Goal: Information Seeking & Learning: Learn about a topic

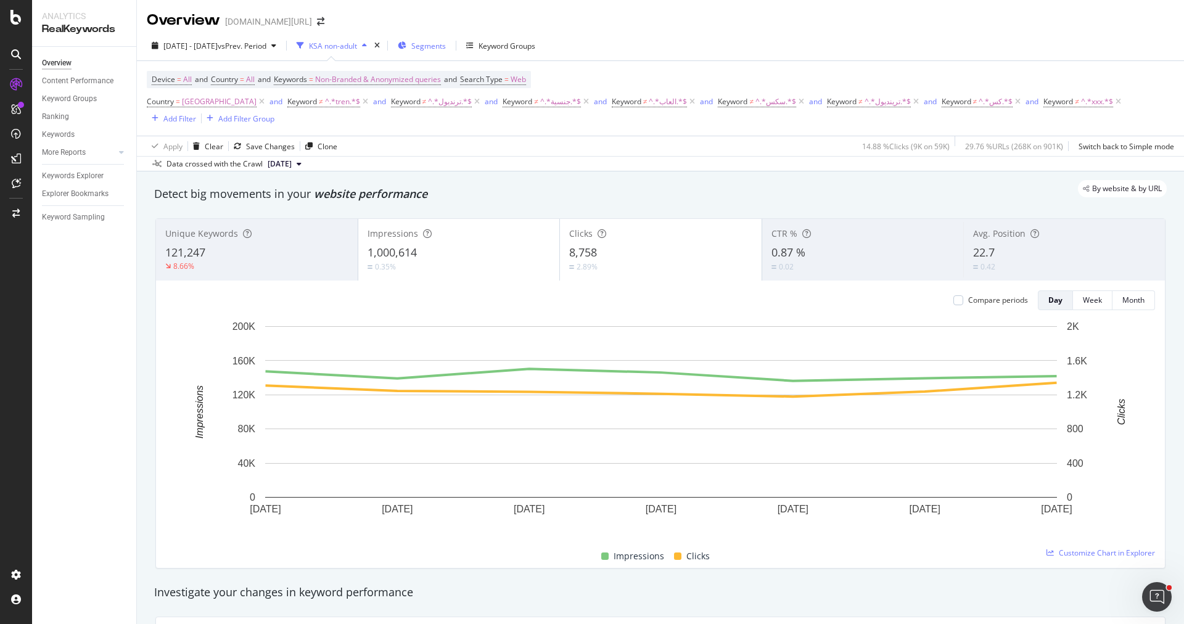
click at [446, 47] on span "Segments" at bounding box center [428, 46] width 35 height 10
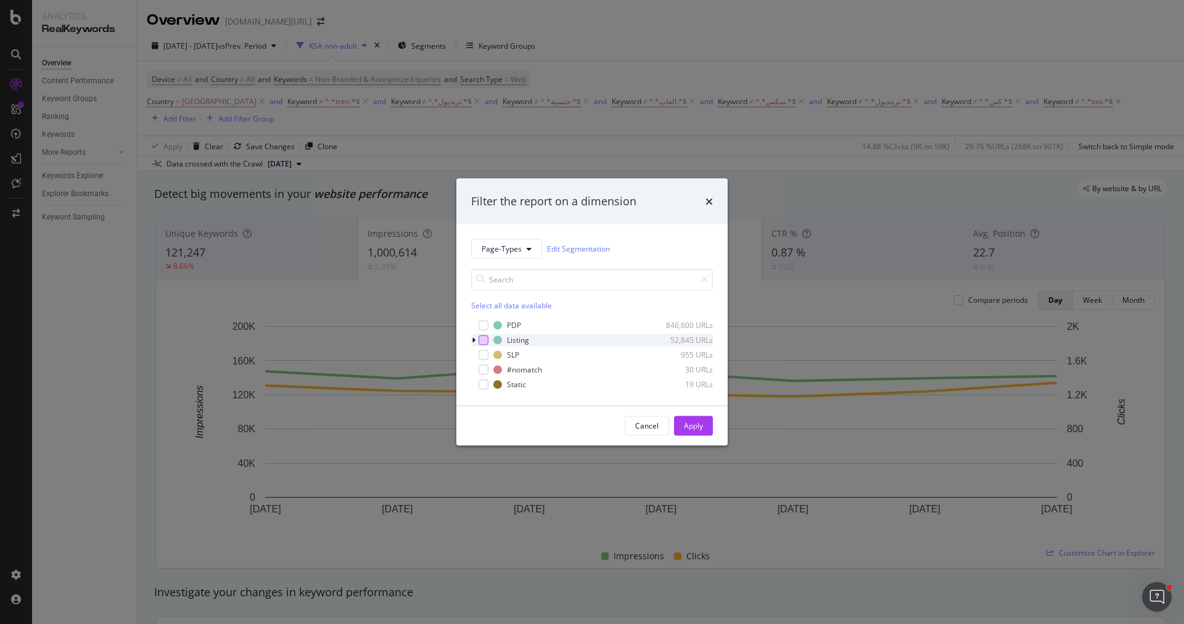
click at [486, 342] on div "modal" at bounding box center [484, 340] width 10 height 10
click at [693, 423] on div "Apply" at bounding box center [693, 426] width 19 height 10
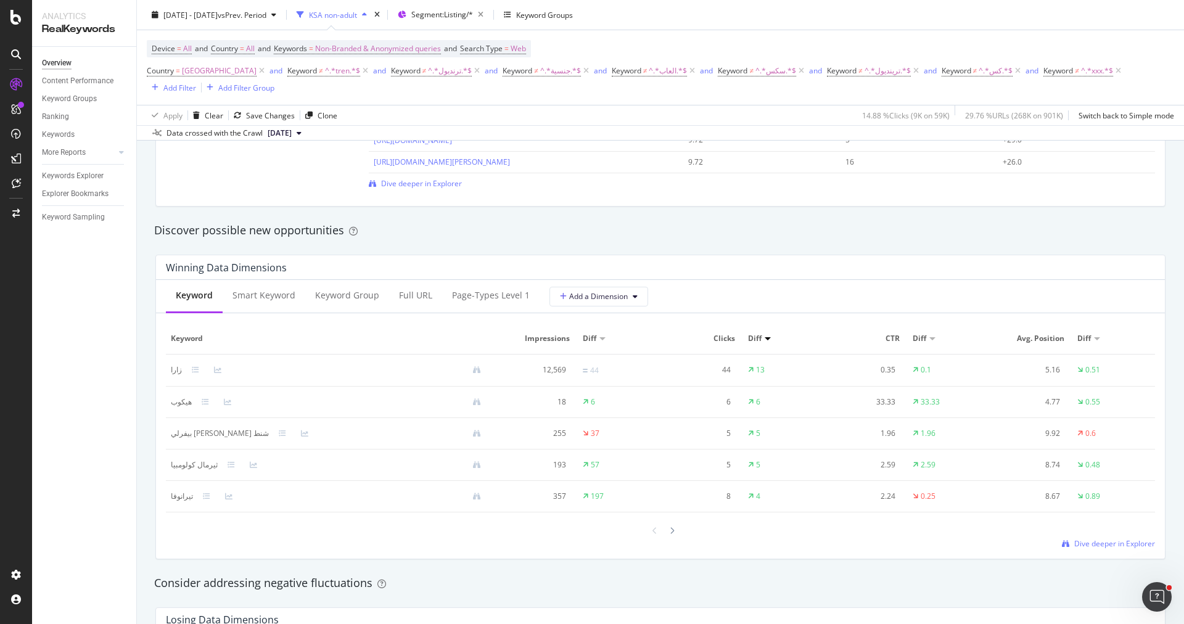
scroll to position [1223, 0]
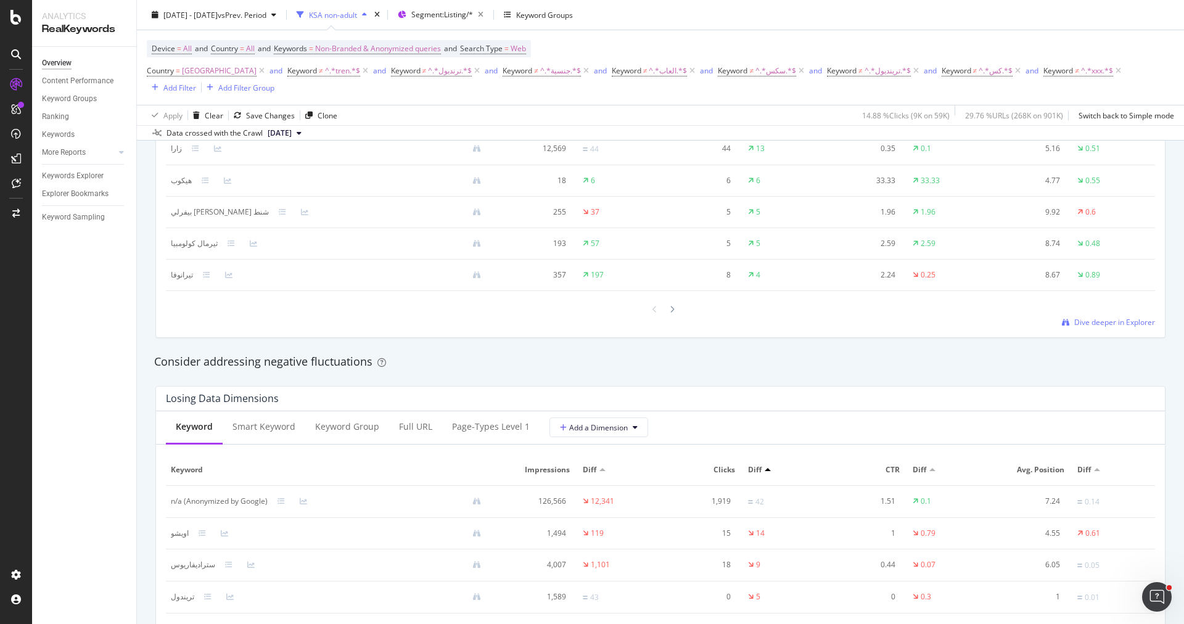
click at [604, 468] on div at bounding box center [602, 469] width 6 height 3
click at [405, 433] on div "Full URL" at bounding box center [415, 428] width 53 height 34
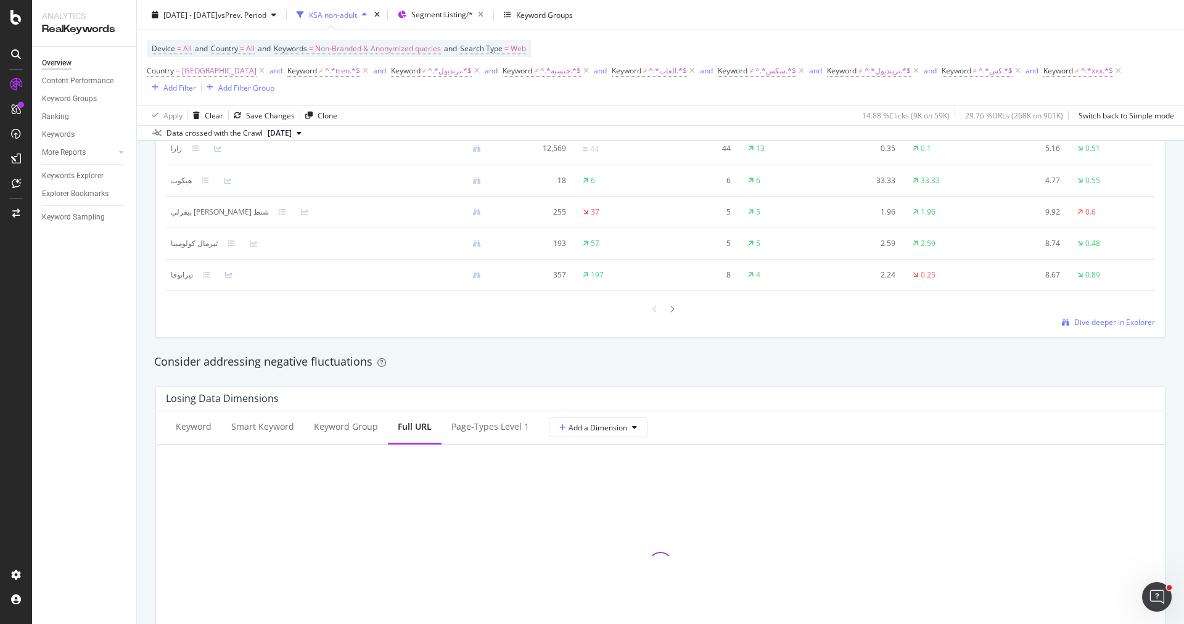
scroll to position [1368, 0]
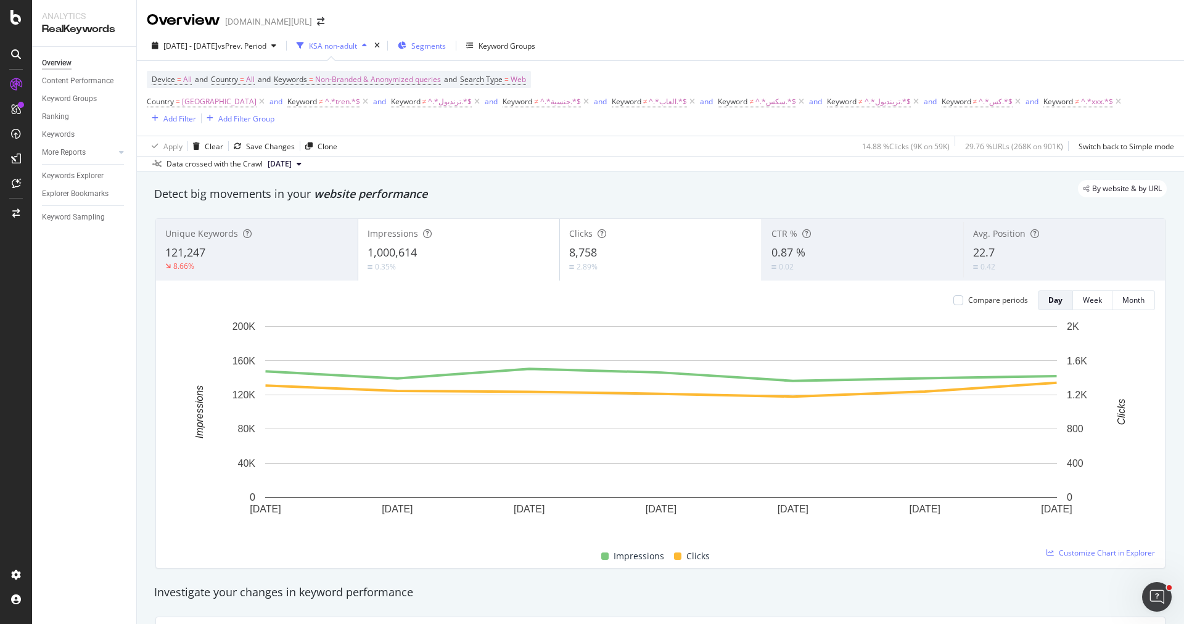
click at [446, 49] on span "Segments" at bounding box center [428, 46] width 35 height 10
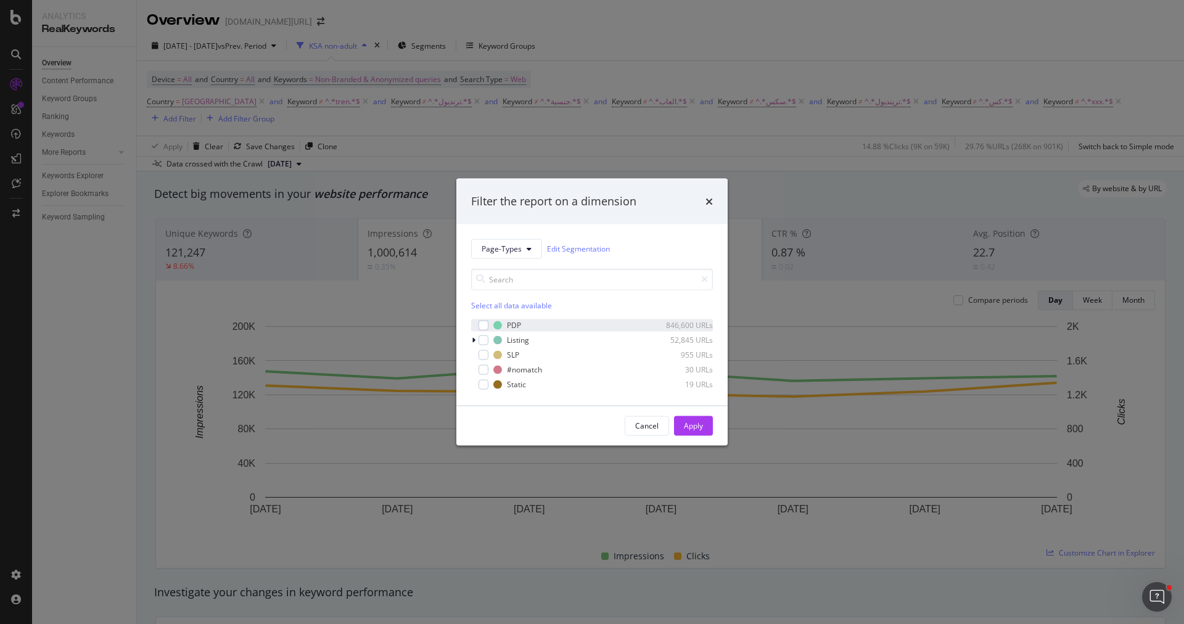
click at [487, 319] on div "PDP 846,600 URLs" at bounding box center [592, 325] width 242 height 12
drag, startPoint x: 682, startPoint y: 417, endPoint x: 765, endPoint y: 3, distance: 422.1
click at [682, 417] on button "Apply" at bounding box center [693, 426] width 39 height 20
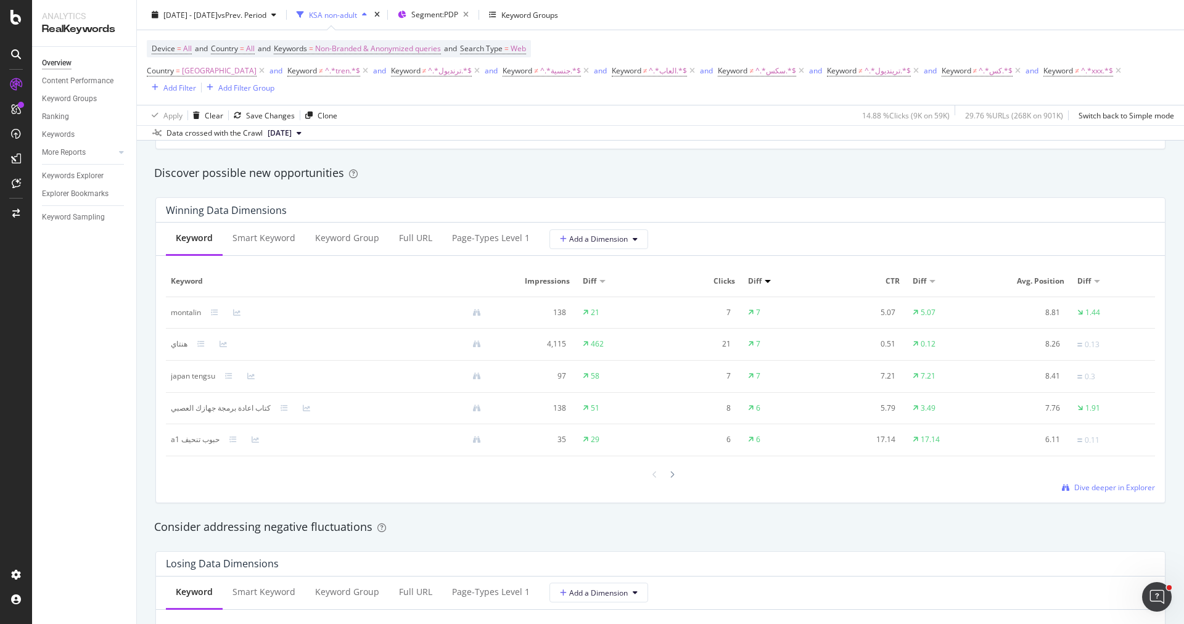
scroll to position [1304, 0]
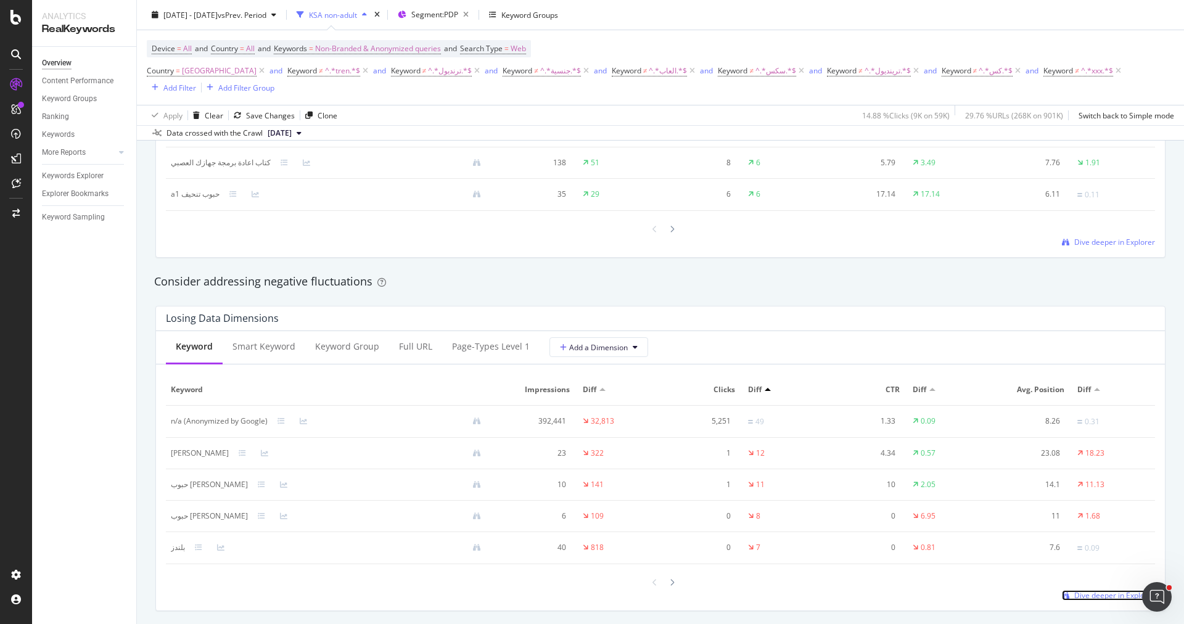
click at [1076, 590] on span "Dive deeper in Explorer" at bounding box center [1114, 595] width 81 height 10
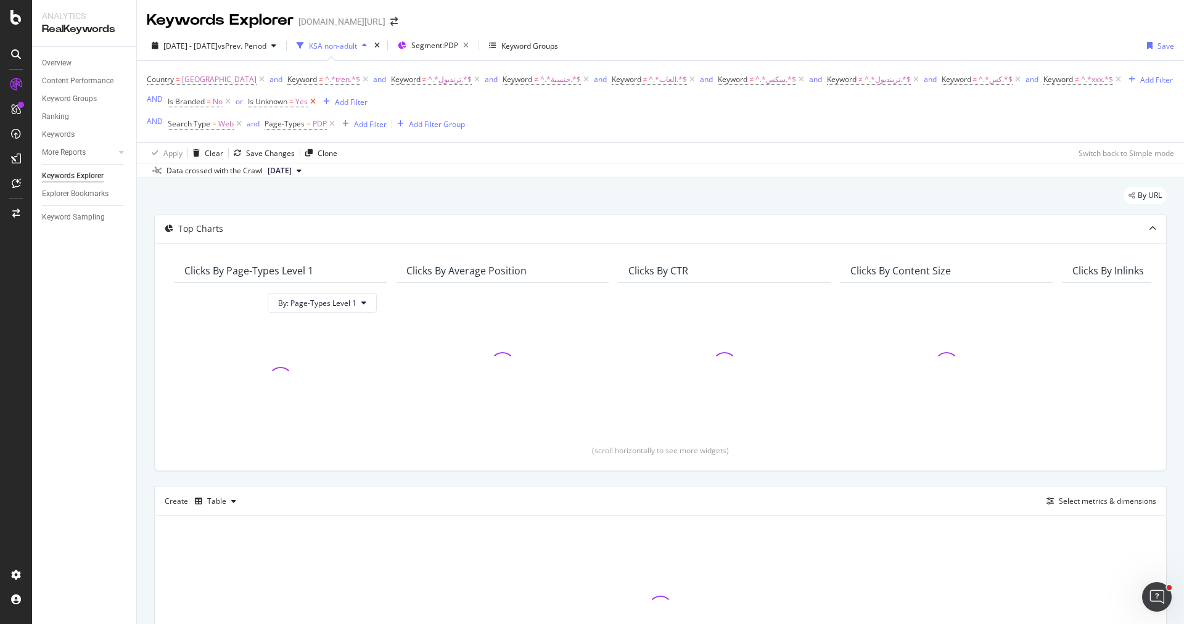
click at [314, 99] on icon at bounding box center [313, 102] width 10 height 12
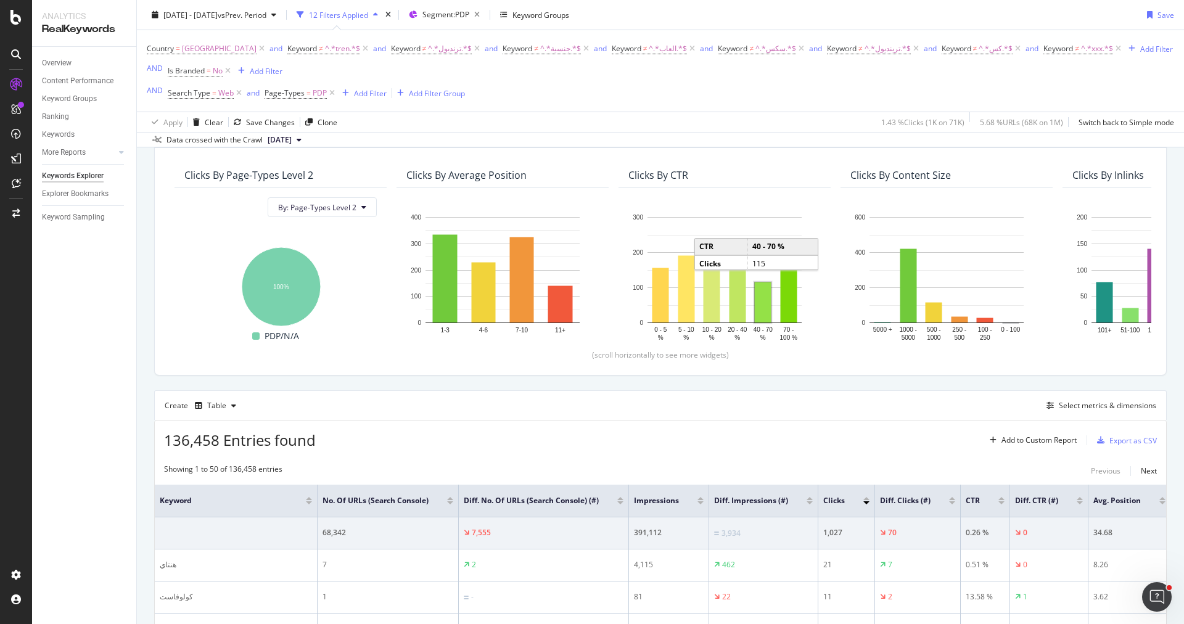
scroll to position [305, 0]
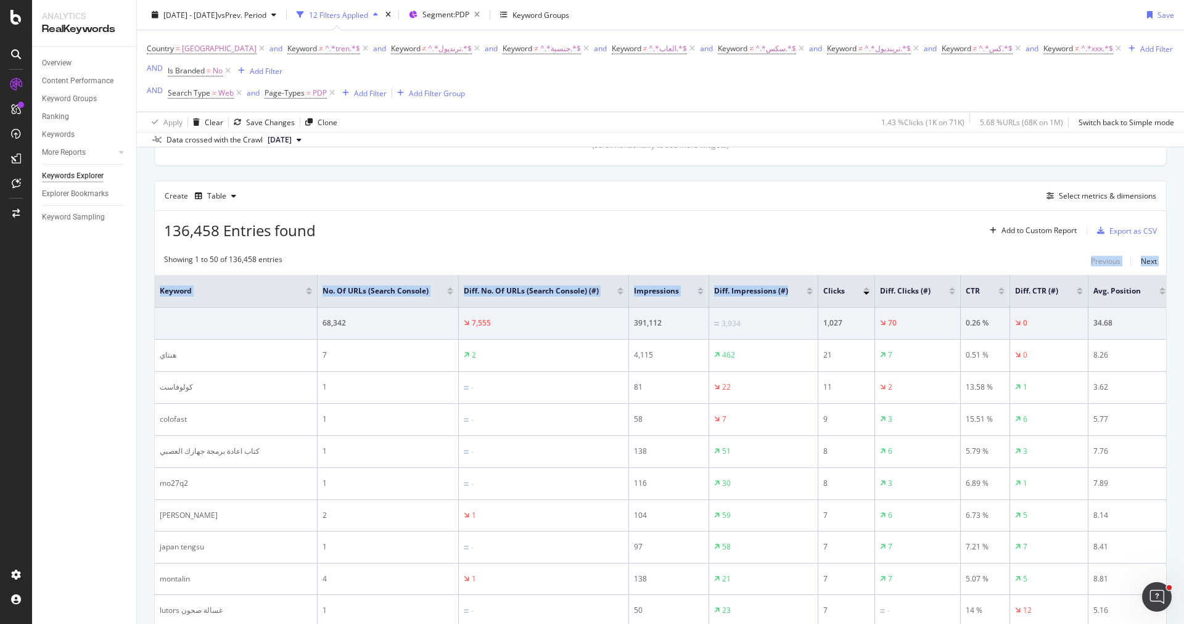
drag, startPoint x: 768, startPoint y: 287, endPoint x: 778, endPoint y: 253, distance: 35.3
click at [807, 287] on div at bounding box center [810, 288] width 6 height 3
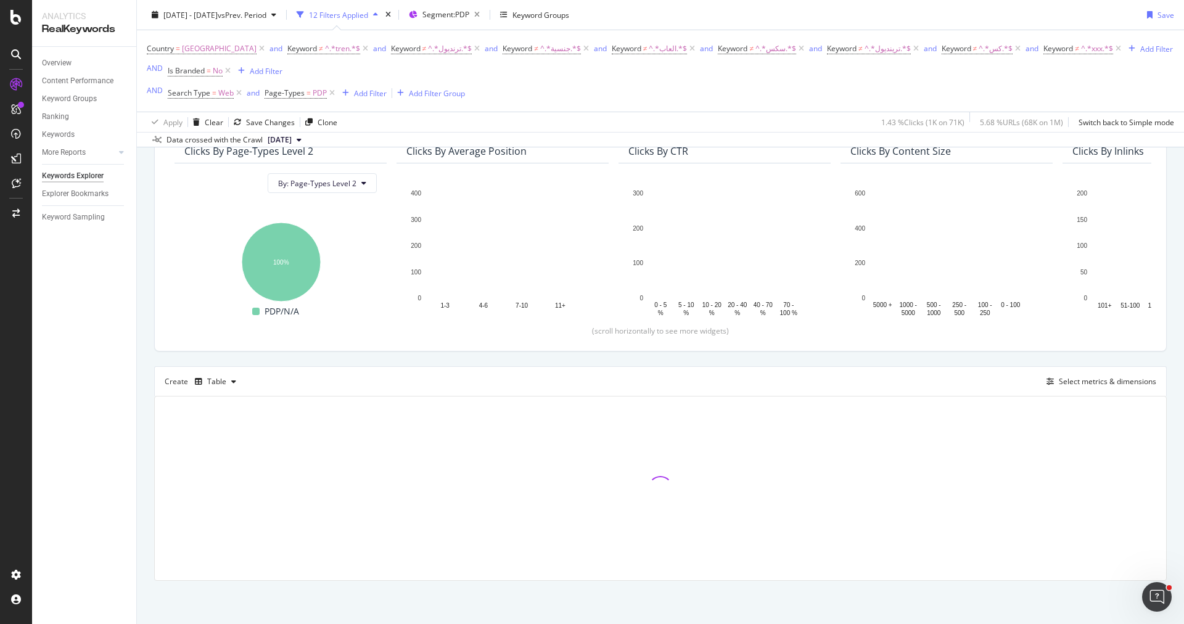
scroll to position [118, 0]
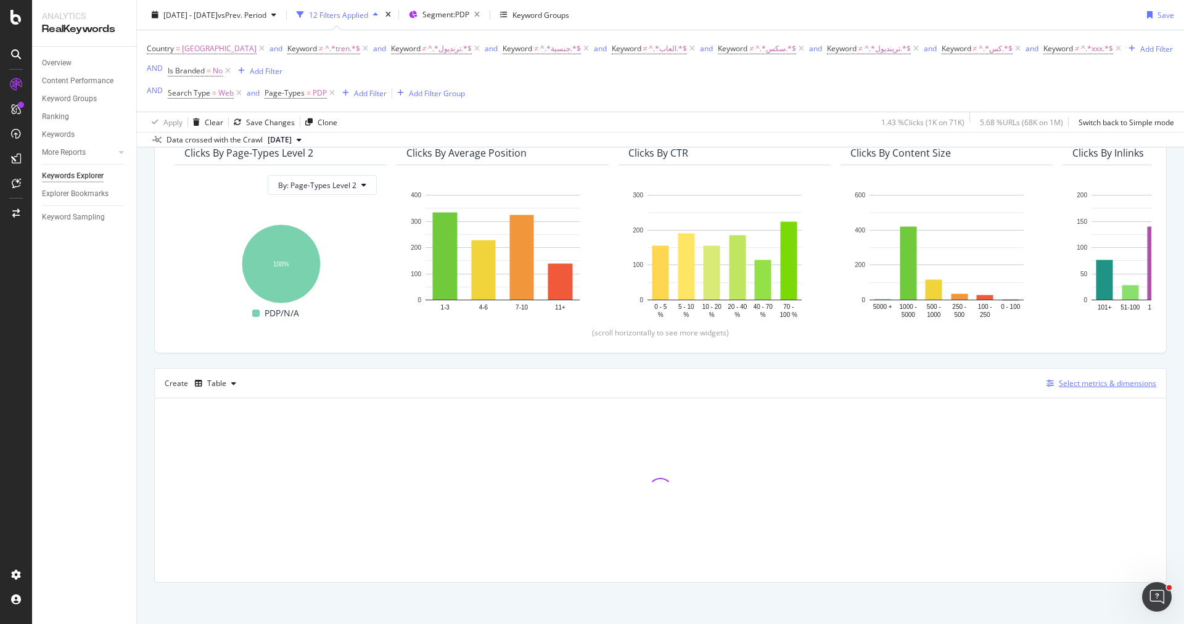
click at [1071, 378] on div "Select metrics & dimensions" at bounding box center [1107, 383] width 97 height 10
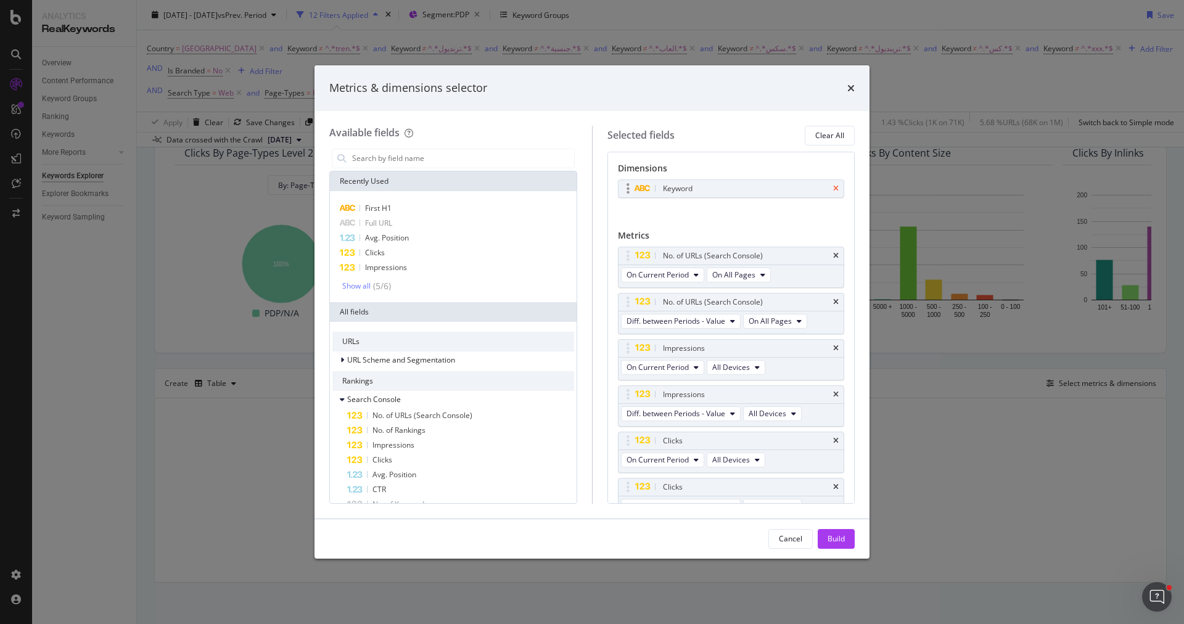
click at [837, 189] on icon "times" at bounding box center [836, 188] width 6 height 7
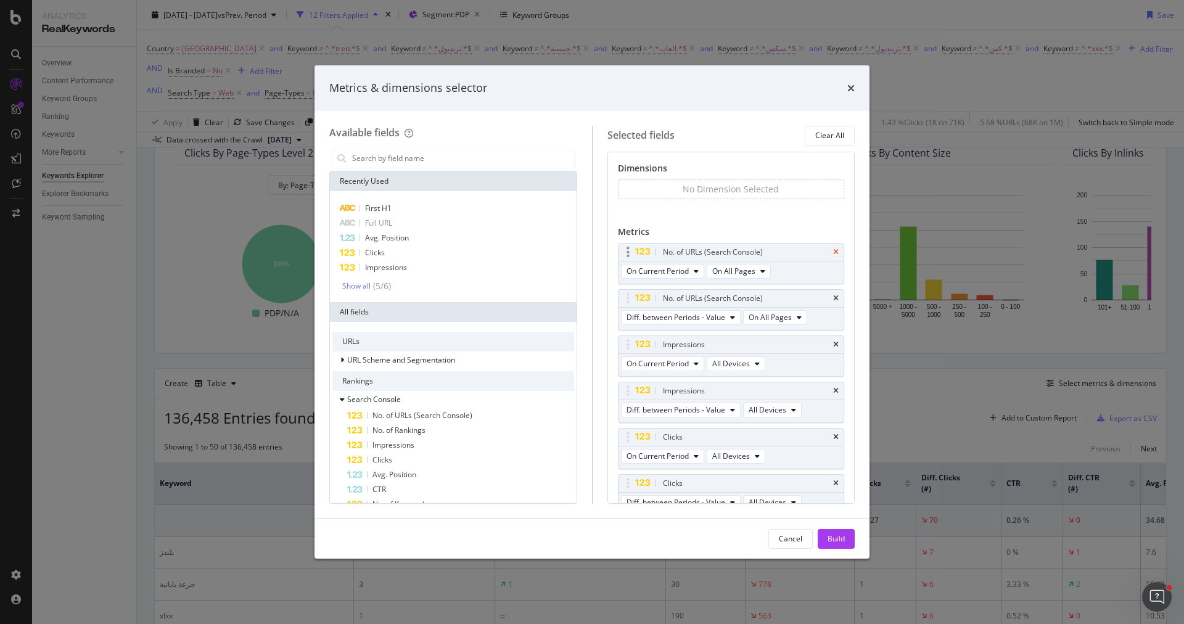
click at [835, 250] on icon "times" at bounding box center [836, 252] width 6 height 7
click at [424, 224] on div "Full URL" at bounding box center [453, 223] width 242 height 15
click at [842, 537] on div "Build" at bounding box center [836, 538] width 17 height 10
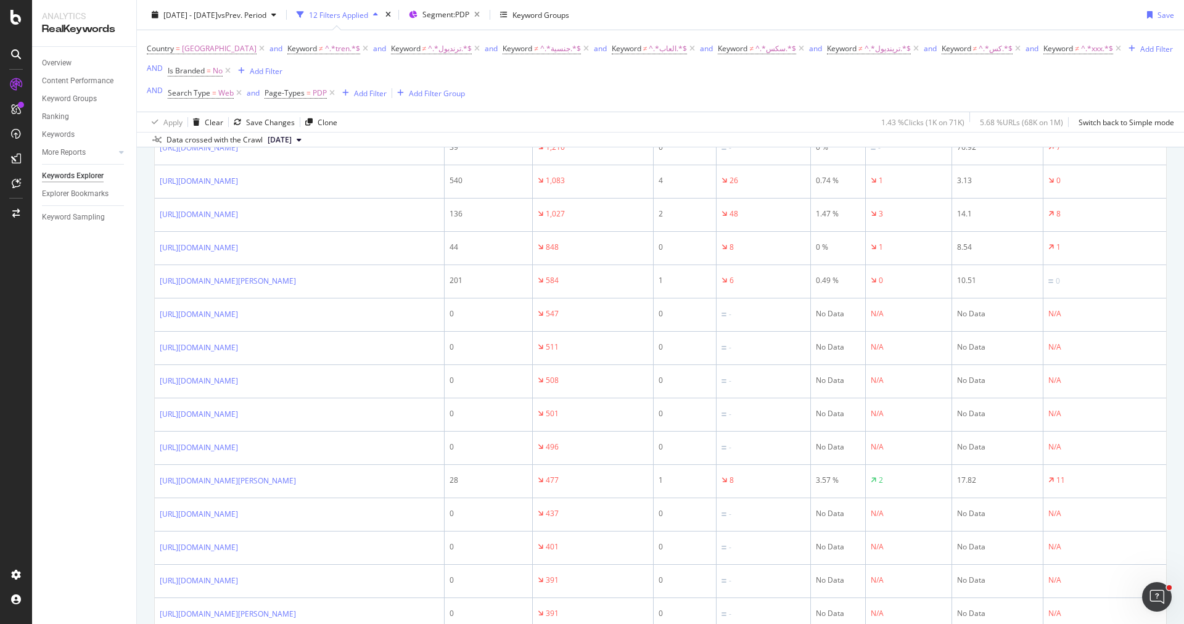
scroll to position [521, 0]
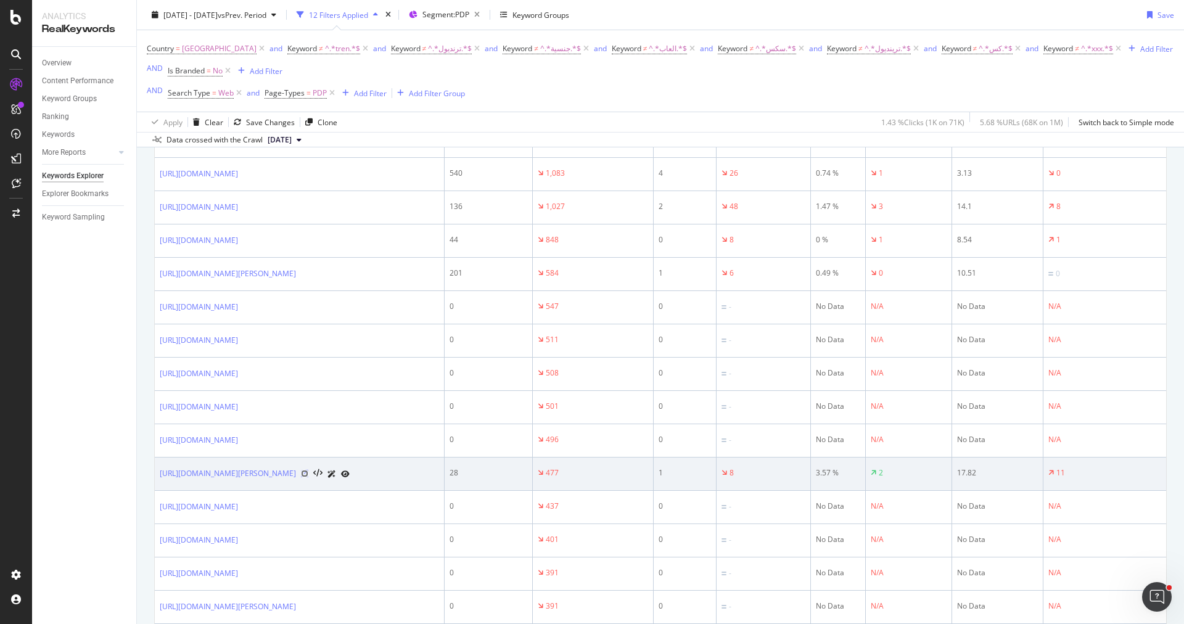
click at [308, 477] on icon at bounding box center [304, 473] width 7 height 7
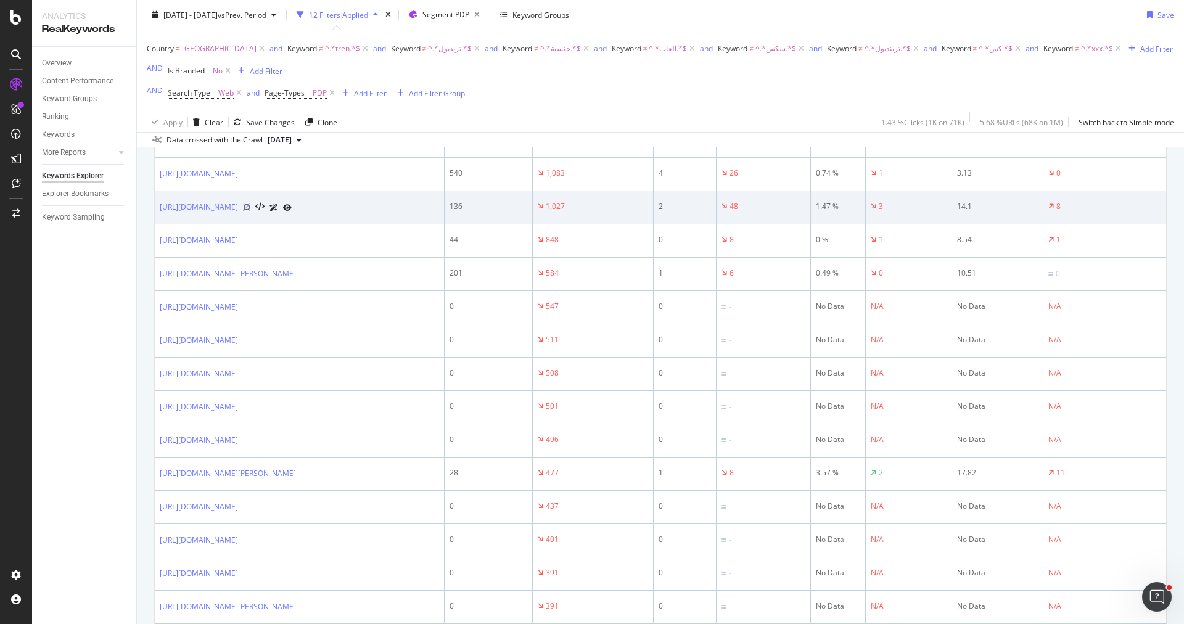
click at [250, 211] on icon at bounding box center [246, 207] width 7 height 7
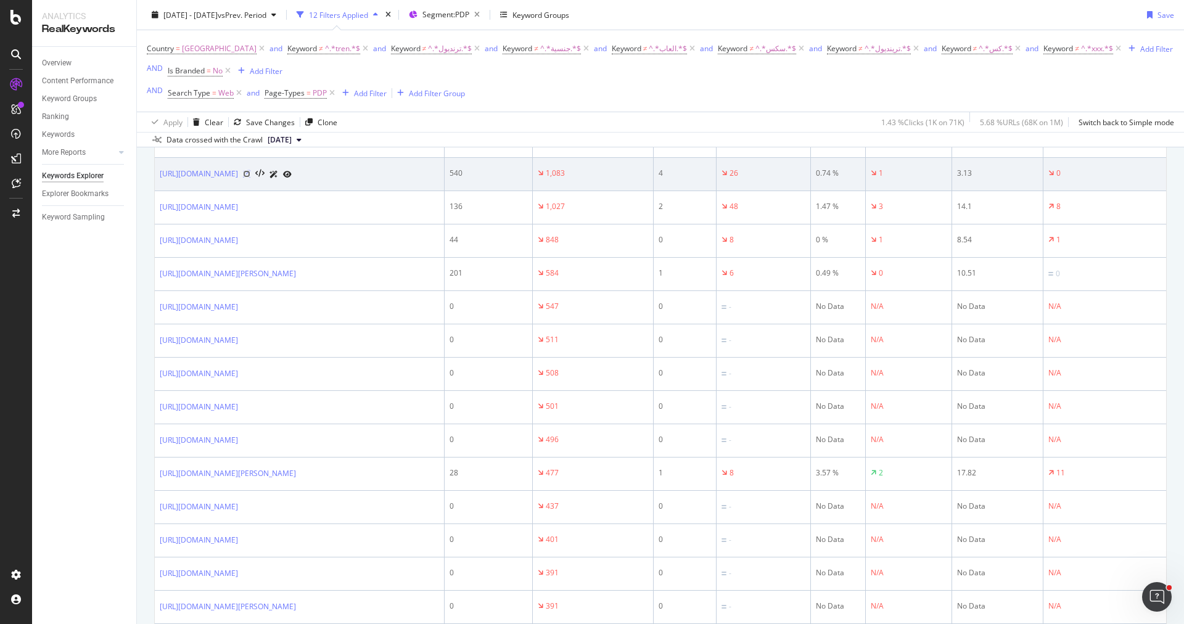
click at [250, 178] on icon at bounding box center [246, 173] width 7 height 7
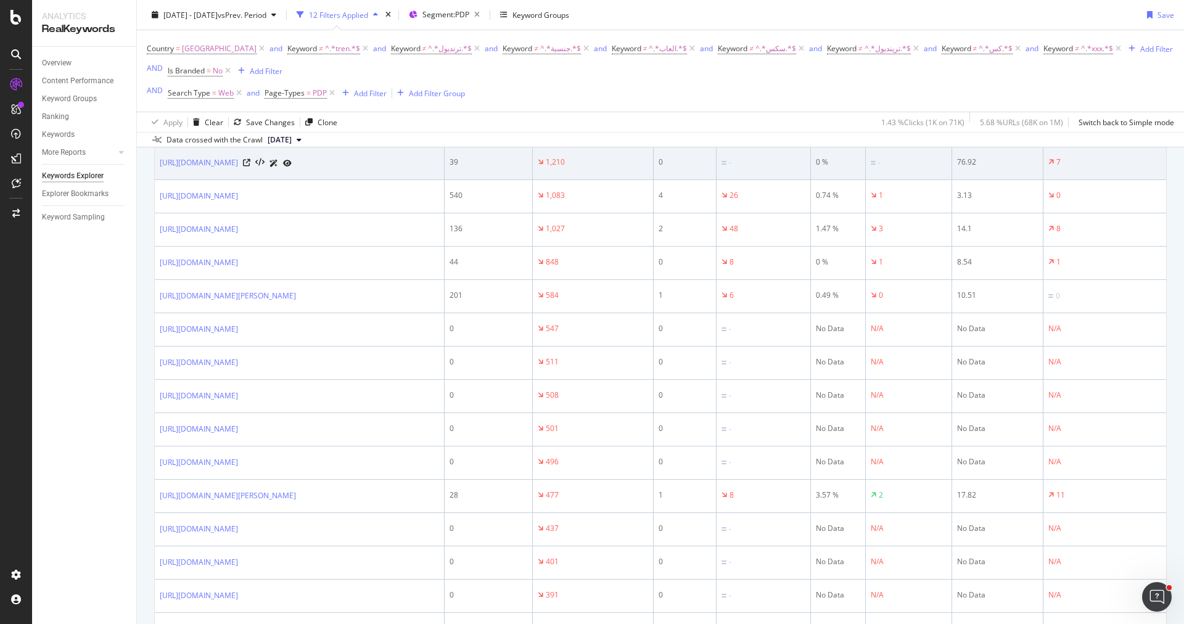
scroll to position [475, 0]
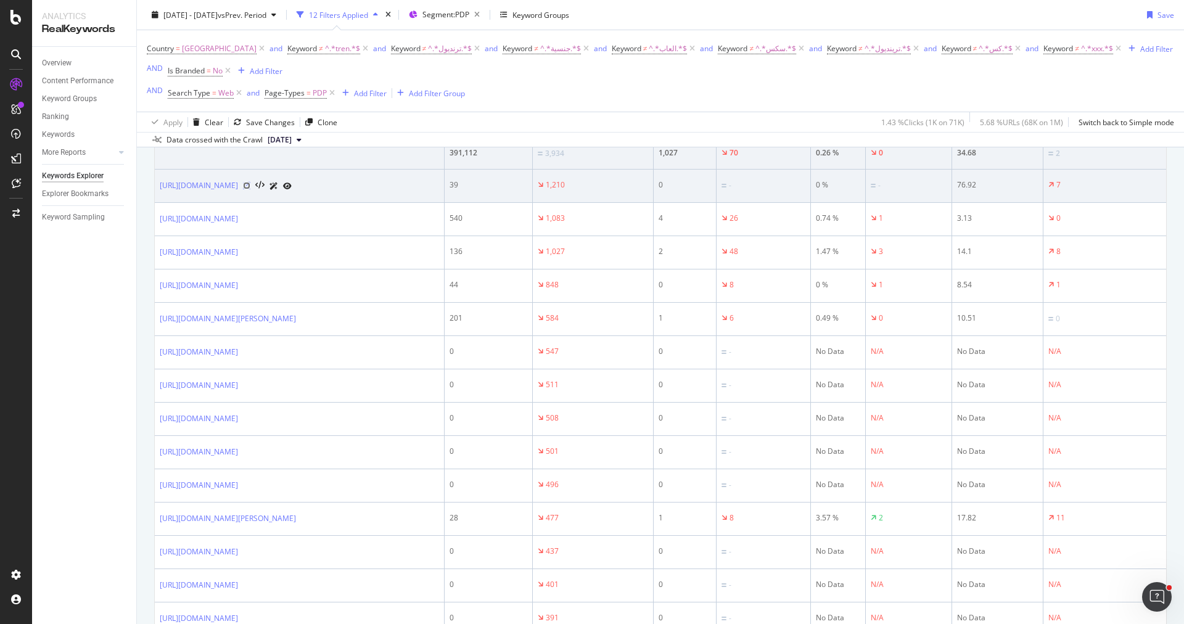
click at [250, 189] on icon at bounding box center [246, 185] width 7 height 7
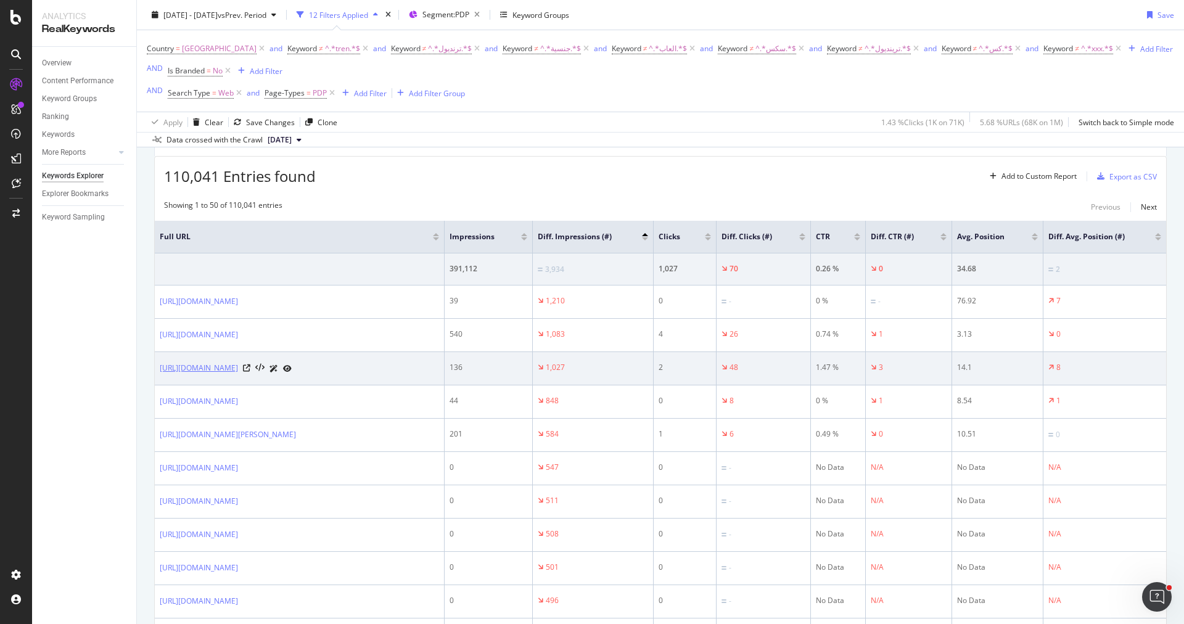
scroll to position [345, 0]
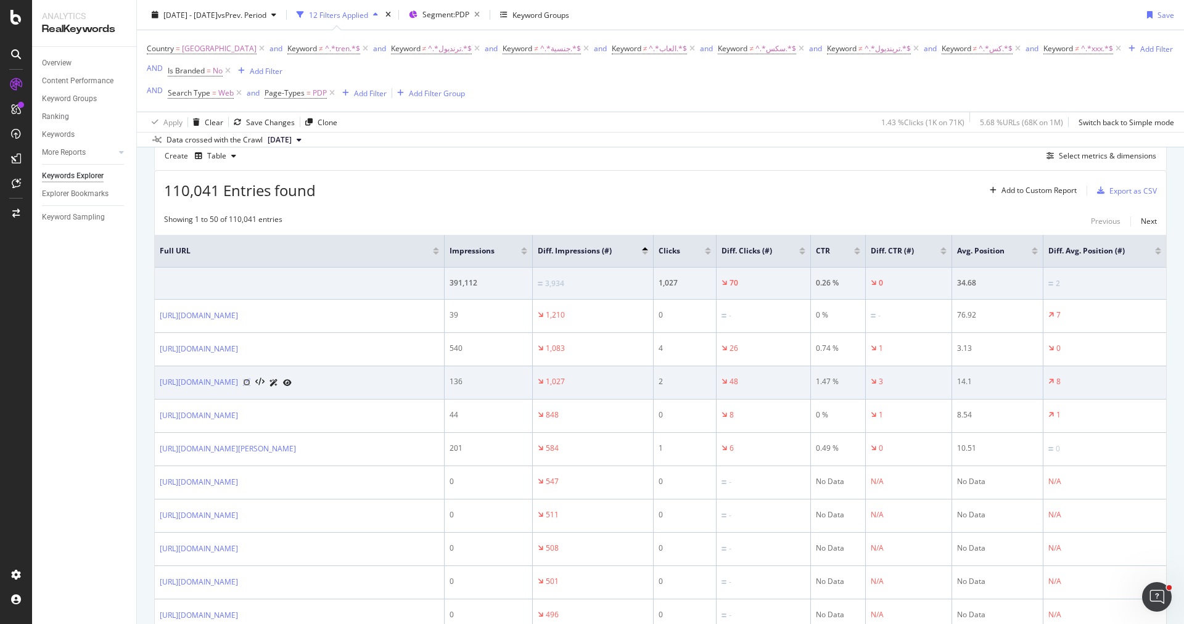
click at [250, 386] on icon at bounding box center [246, 382] width 7 height 7
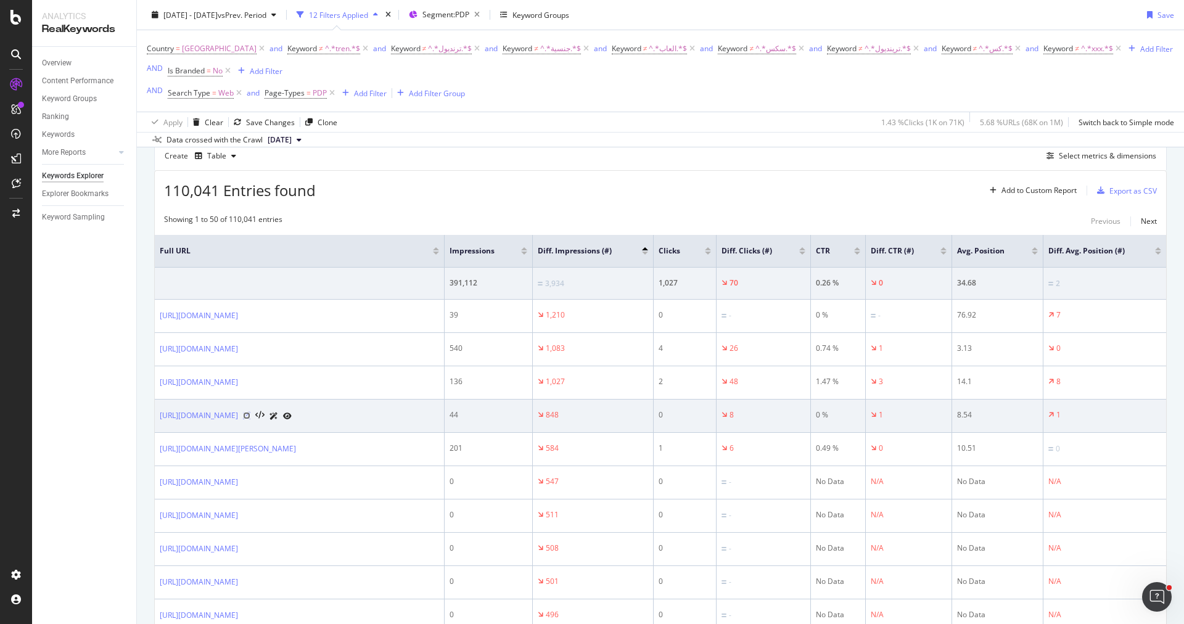
click at [250, 419] on icon at bounding box center [246, 415] width 7 height 7
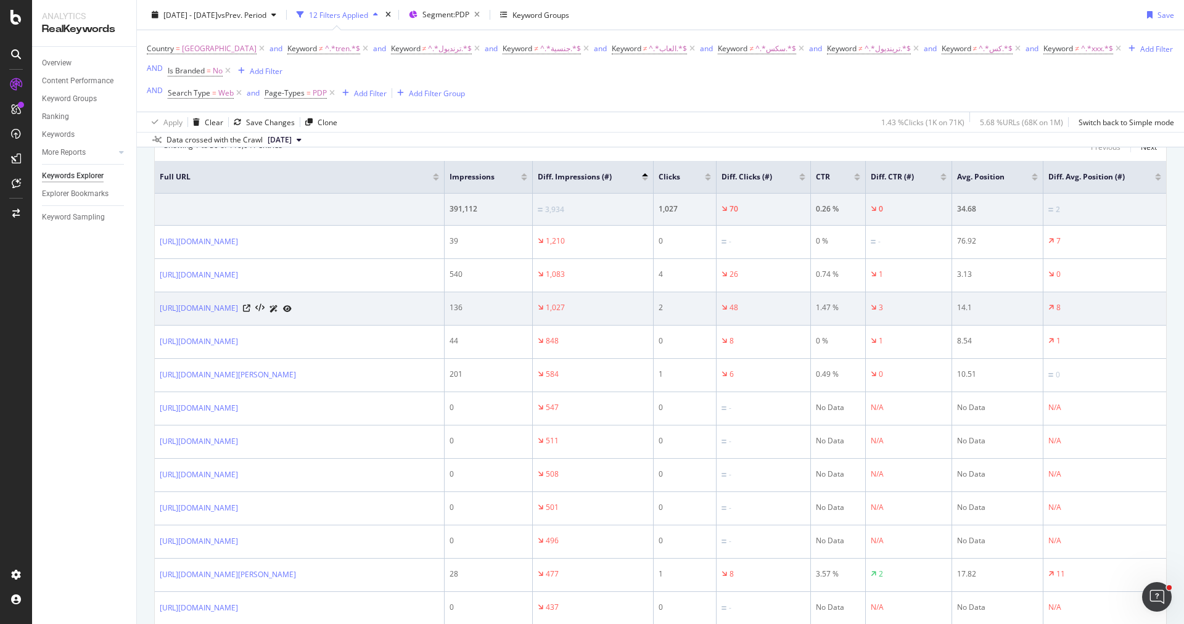
scroll to position [430, 0]
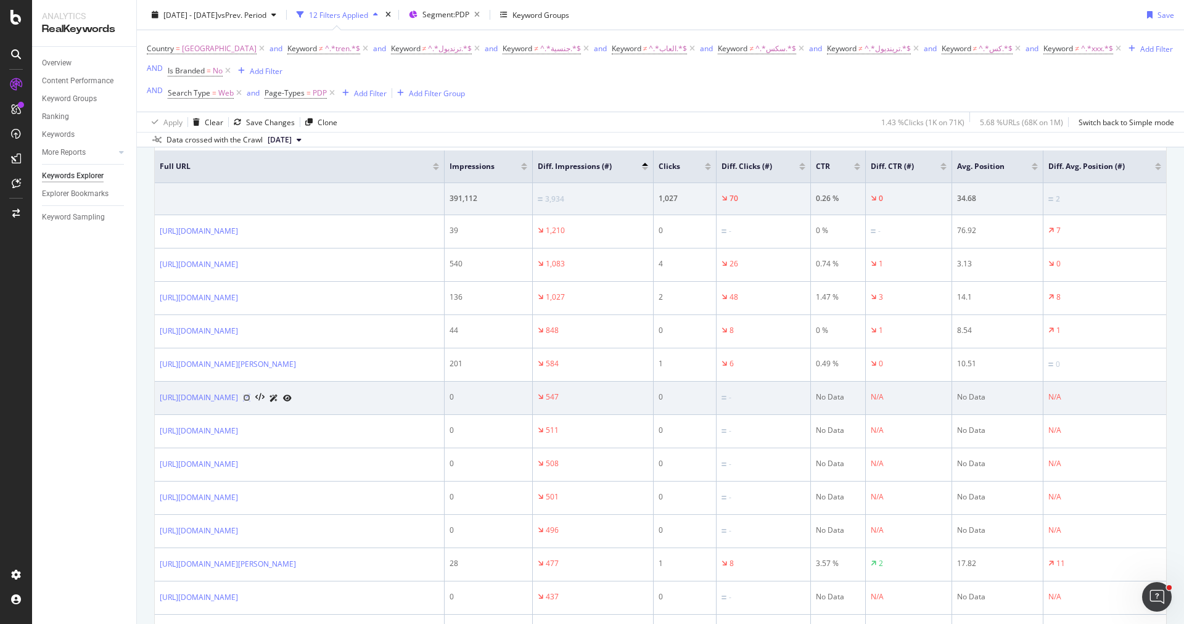
click at [250, 401] on icon at bounding box center [246, 397] width 7 height 7
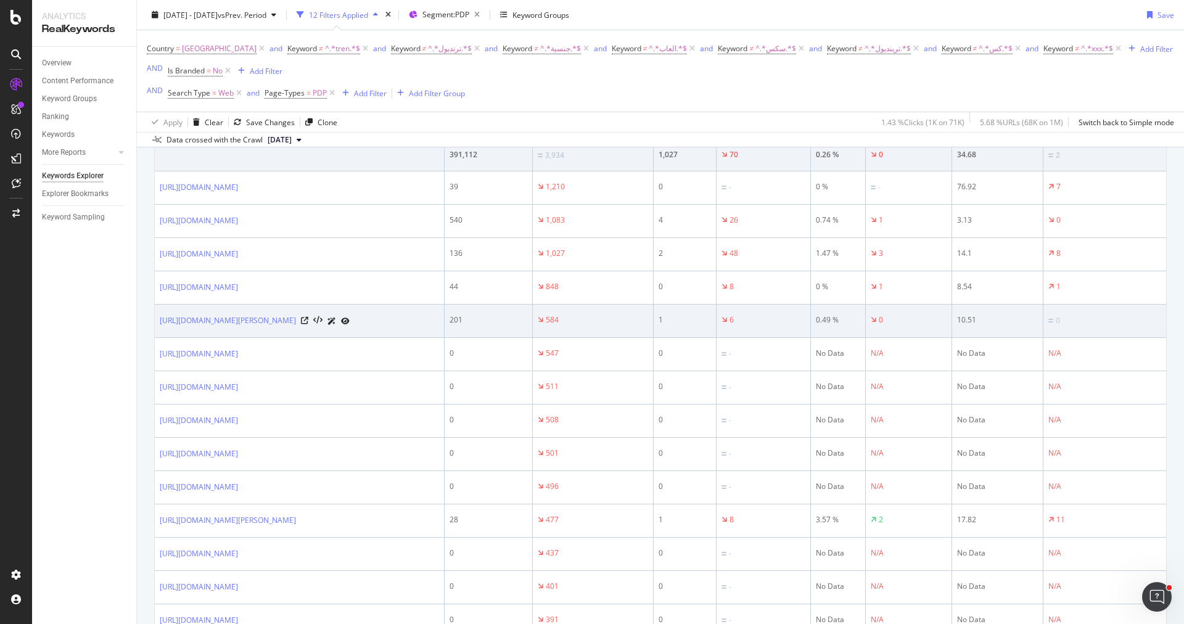
scroll to position [498, 0]
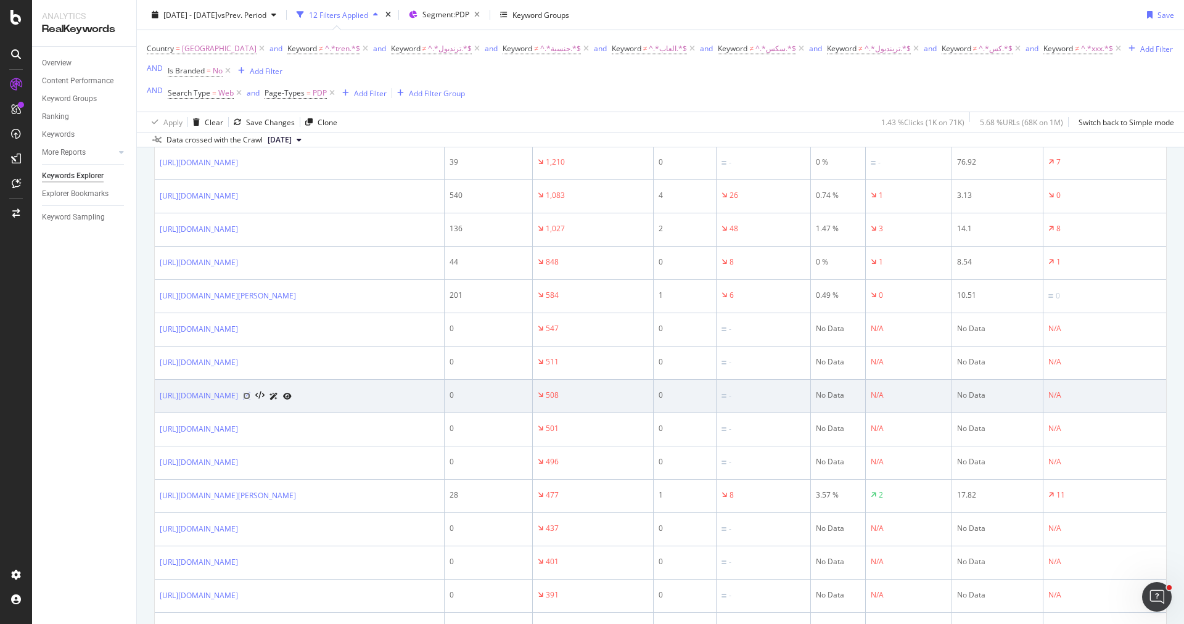
click at [250, 400] on icon at bounding box center [246, 395] width 7 height 7
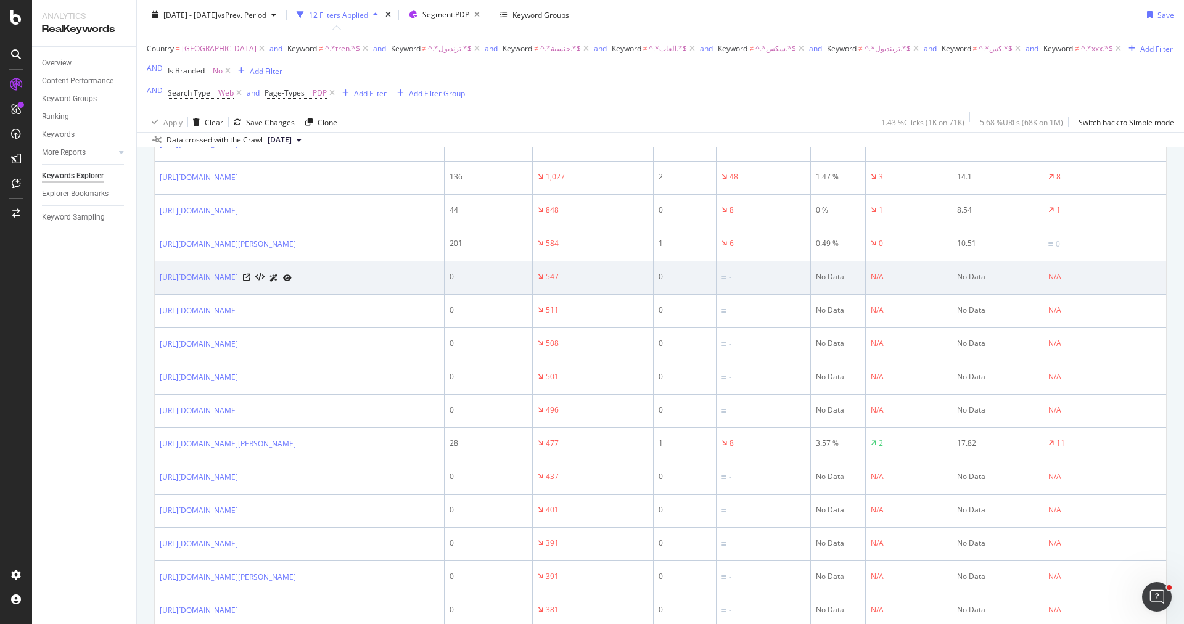
scroll to position [559, 0]
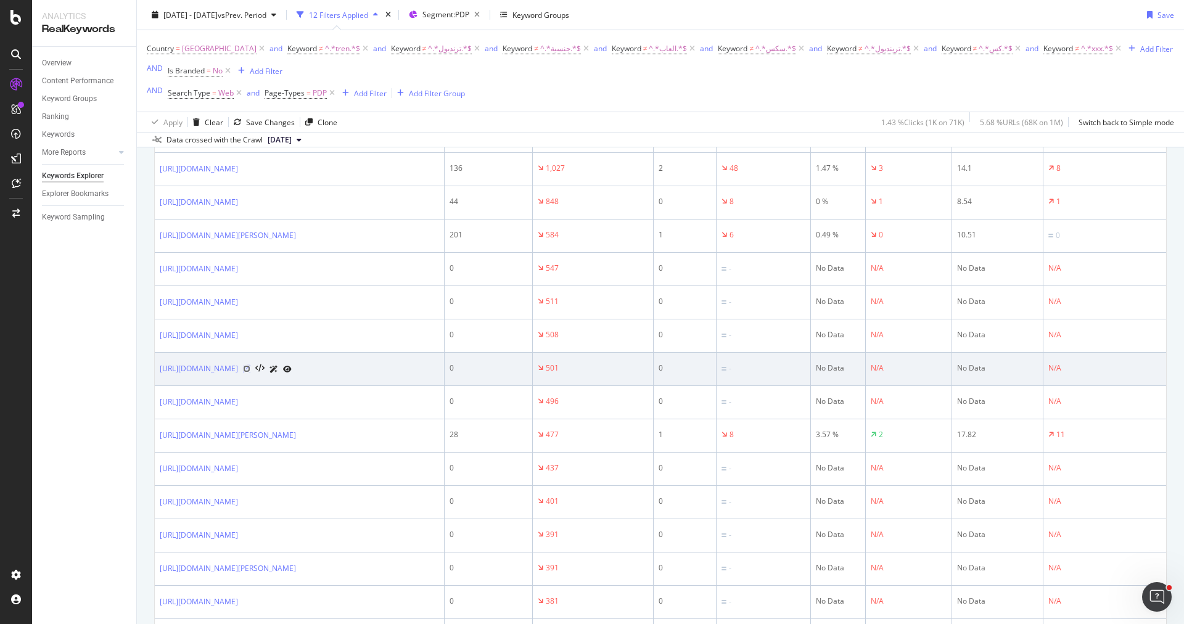
click at [250, 372] on icon at bounding box center [246, 368] width 7 height 7
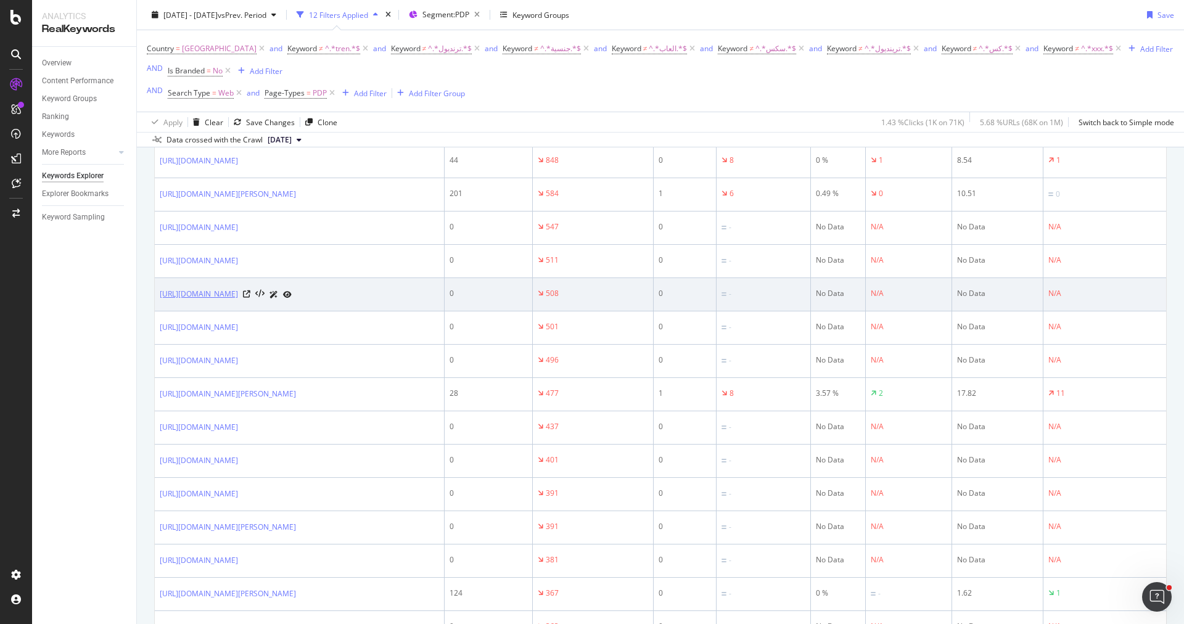
scroll to position [611, 0]
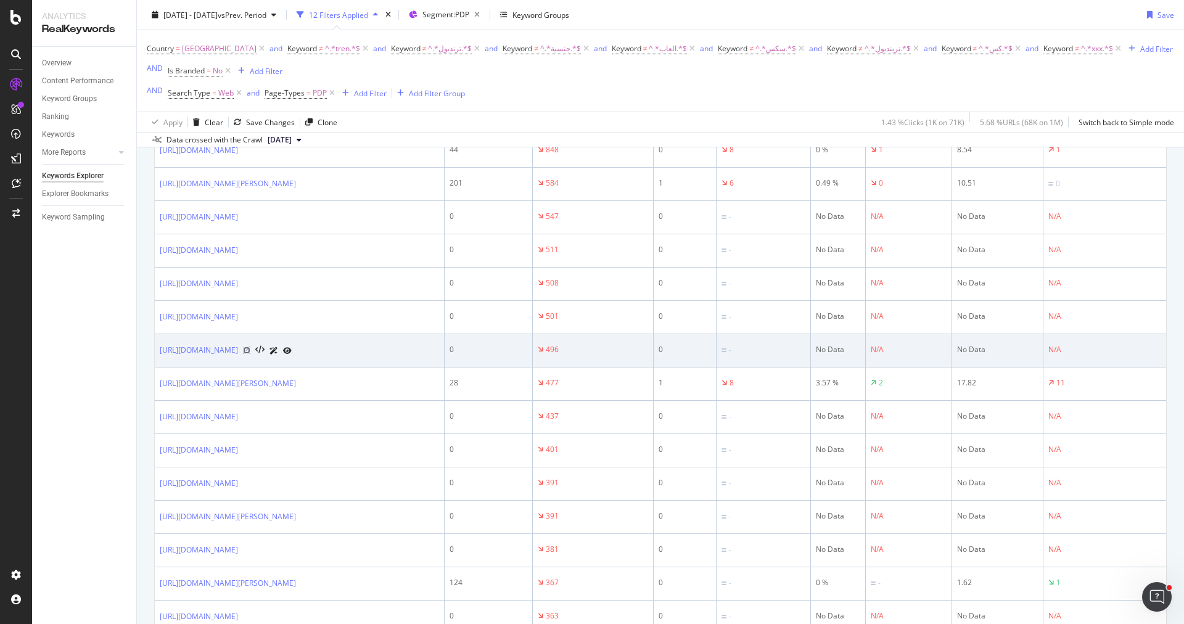
click at [250, 354] on icon at bounding box center [246, 350] width 7 height 7
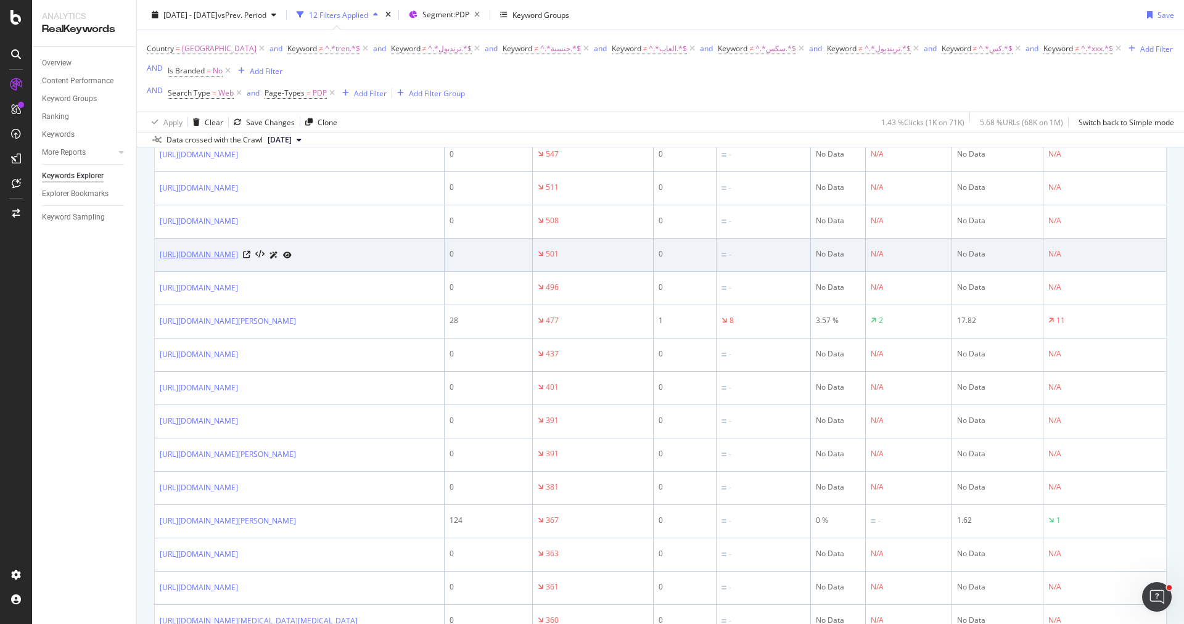
scroll to position [694, 0]
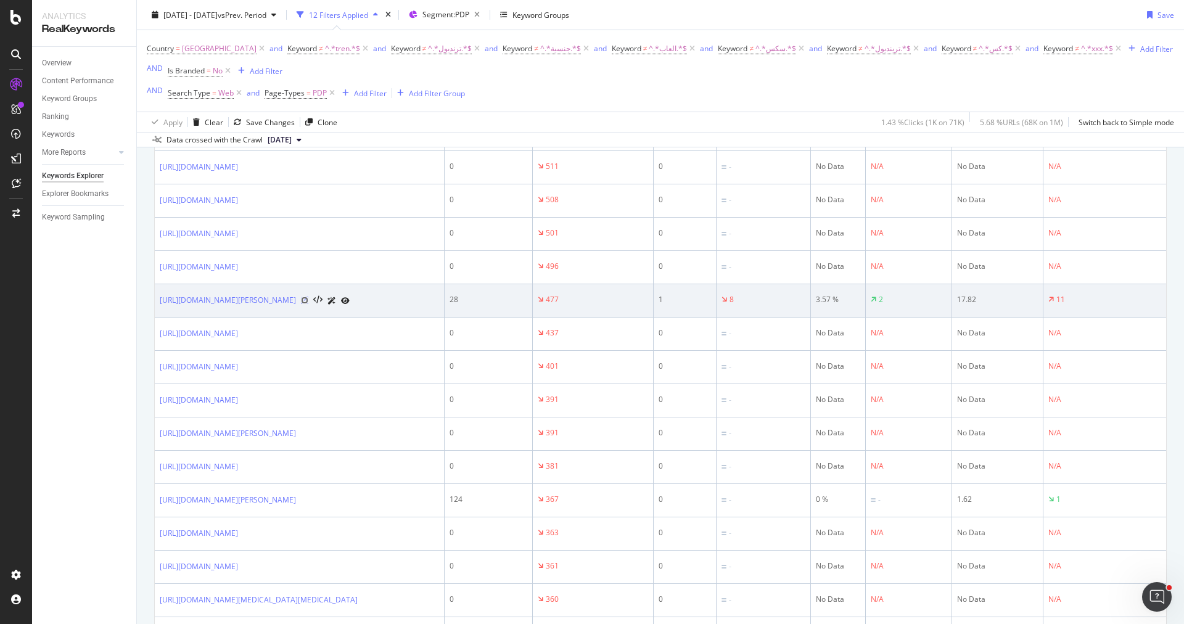
click at [308, 304] on icon at bounding box center [304, 300] width 7 height 7
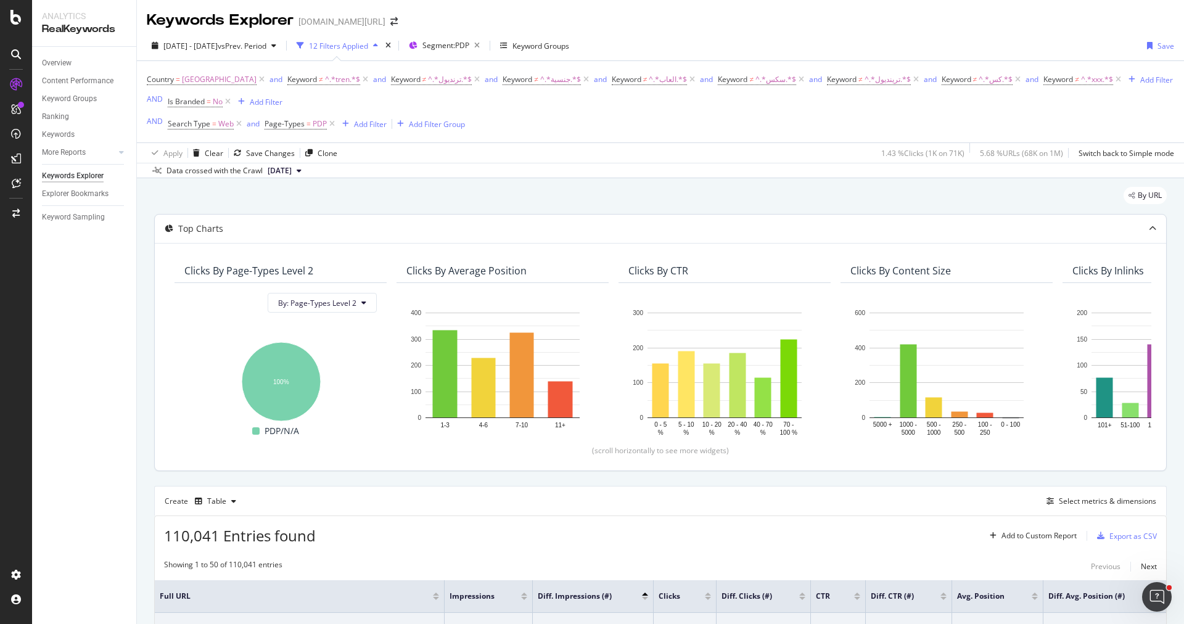
scroll to position [405, 0]
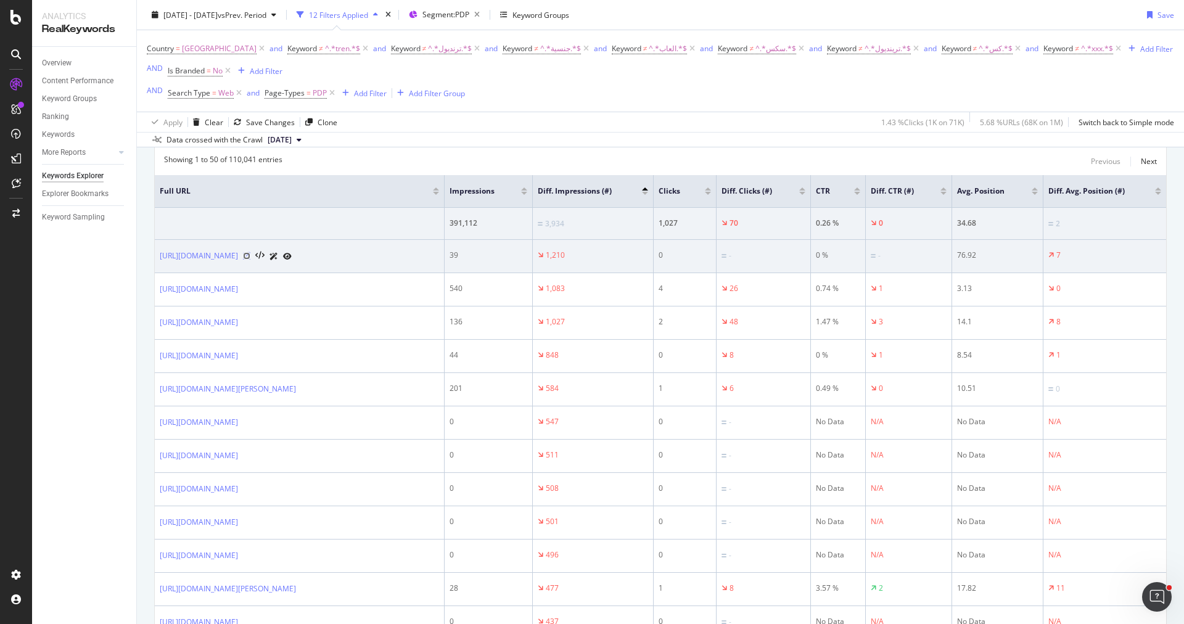
click at [250, 260] on icon at bounding box center [246, 255] width 7 height 7
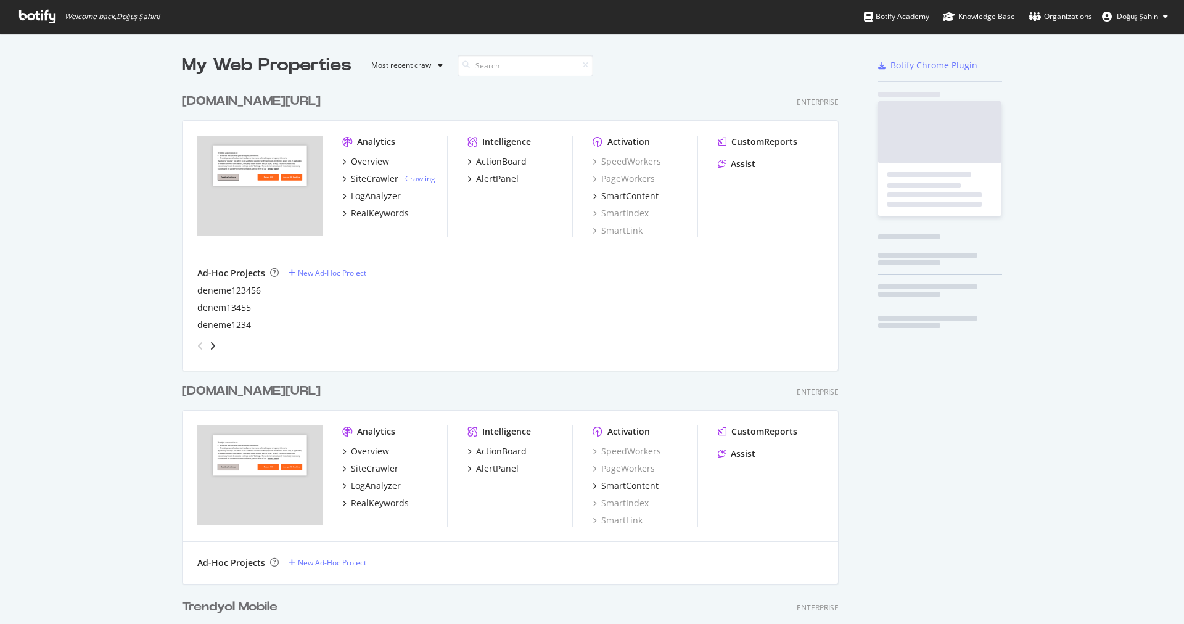
scroll to position [184, 0]
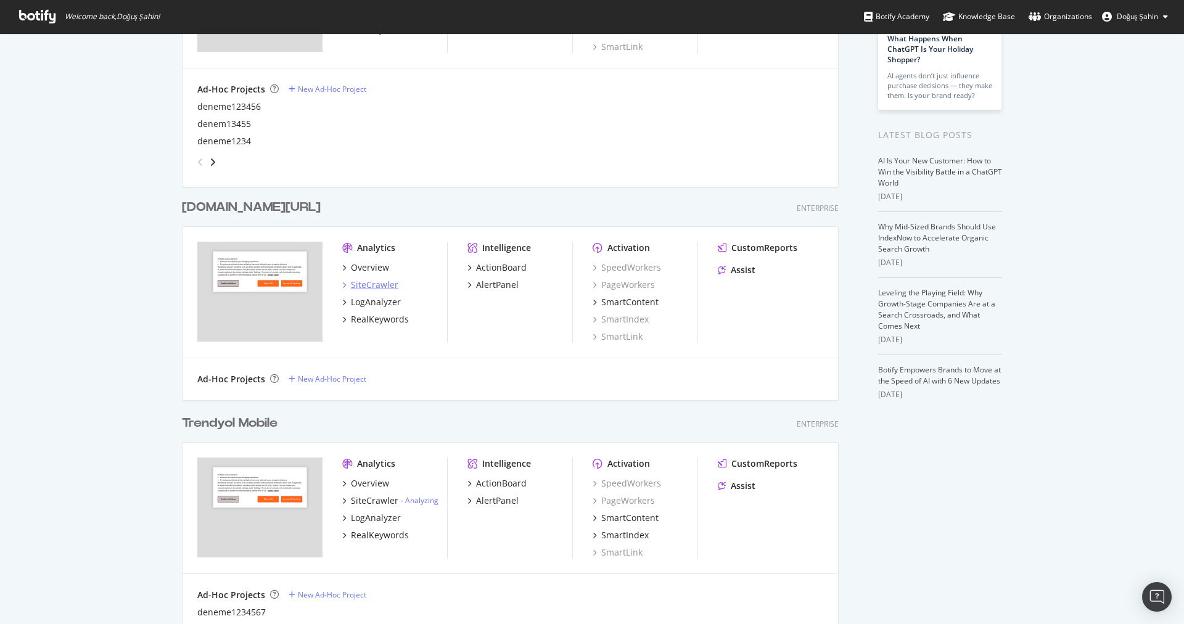
click at [374, 286] on div "SiteCrawler" at bounding box center [374, 285] width 47 height 12
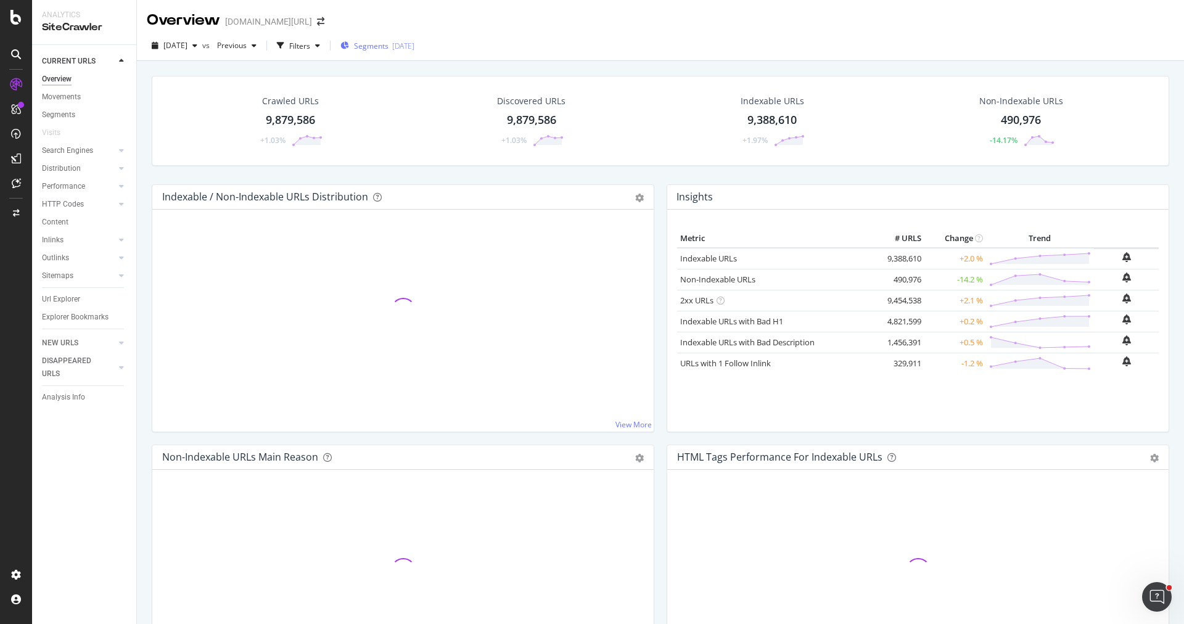
click at [389, 49] on span "Segments" at bounding box center [371, 46] width 35 height 10
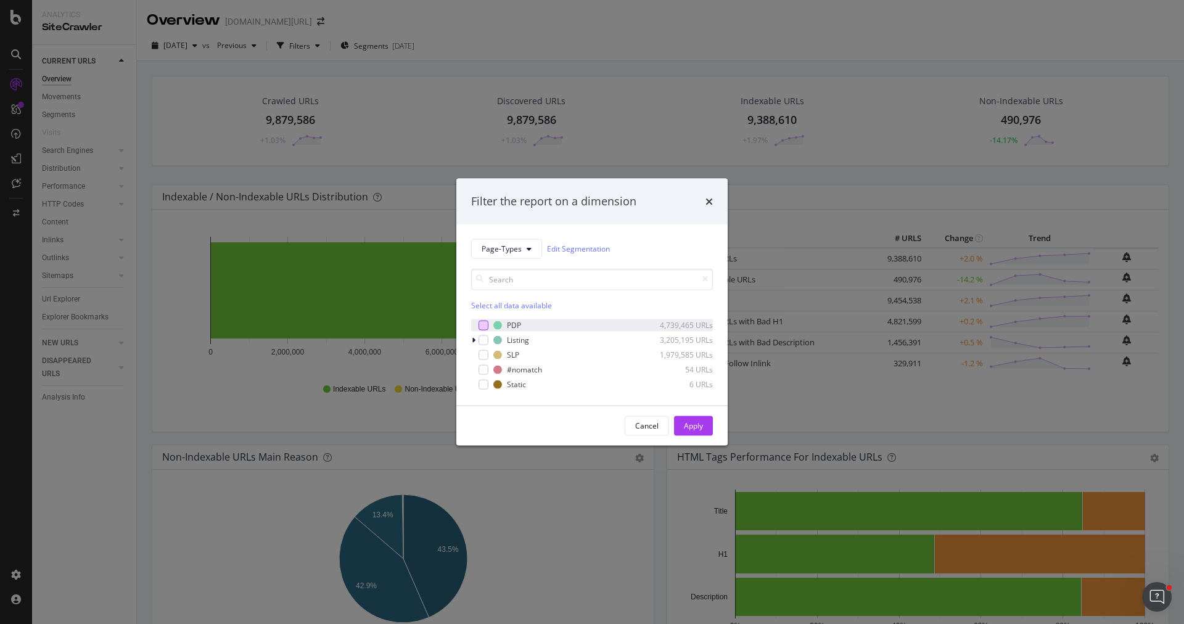
click at [481, 327] on div "modal" at bounding box center [484, 325] width 10 height 10
click at [680, 430] on button "Apply" at bounding box center [693, 426] width 39 height 20
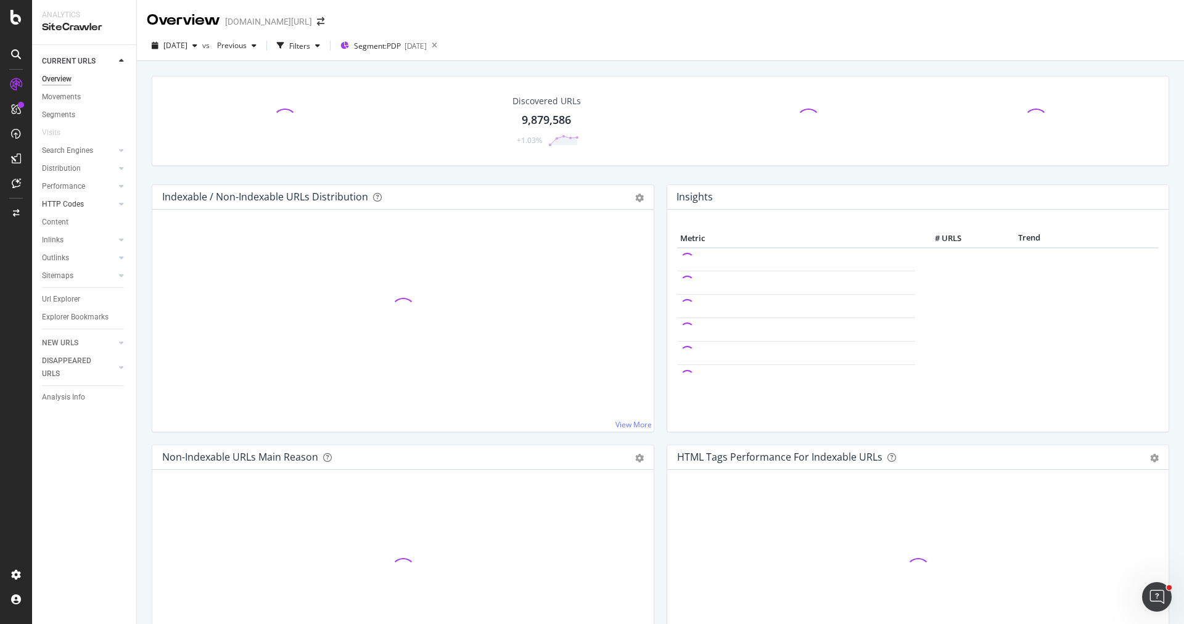
click at [85, 202] on link "HTTP Codes" at bounding box center [78, 204] width 73 height 13
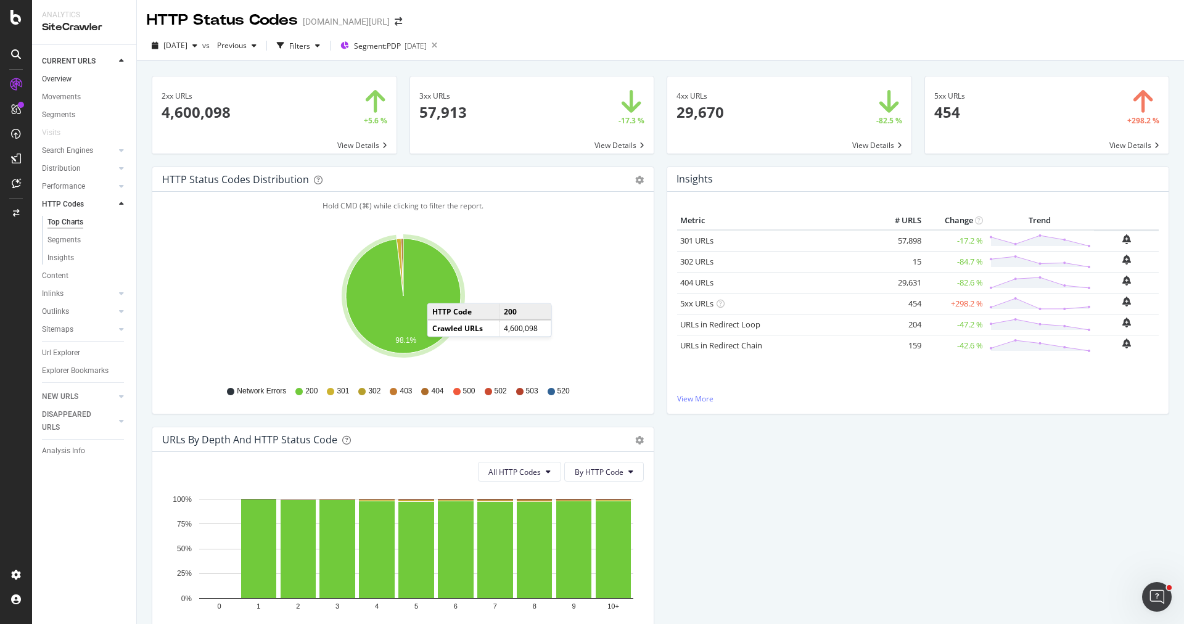
click at [75, 81] on link "Overview" at bounding box center [85, 79] width 86 height 13
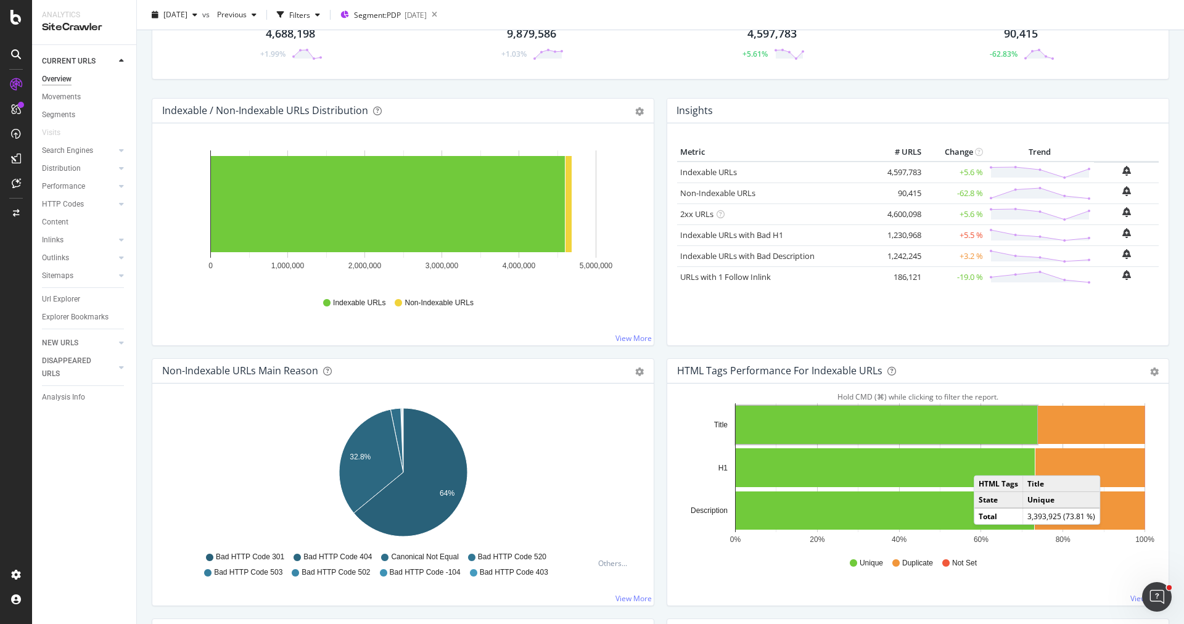
scroll to position [96, 0]
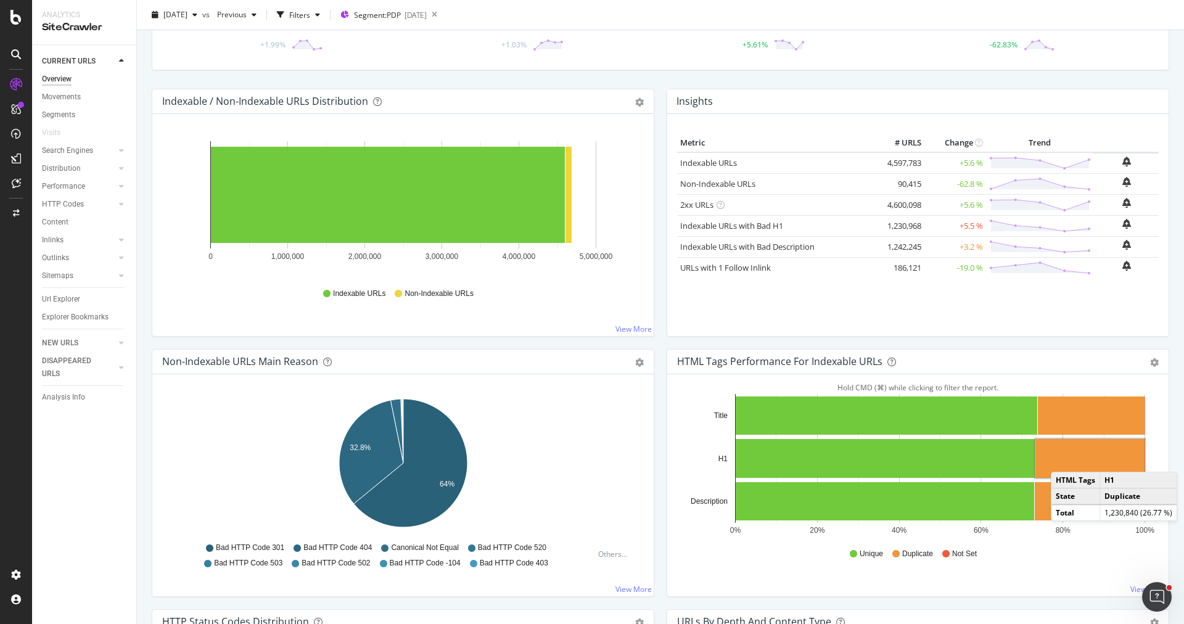
click at [1063, 458] on rect "A chart." at bounding box center [1089, 458] width 109 height 39
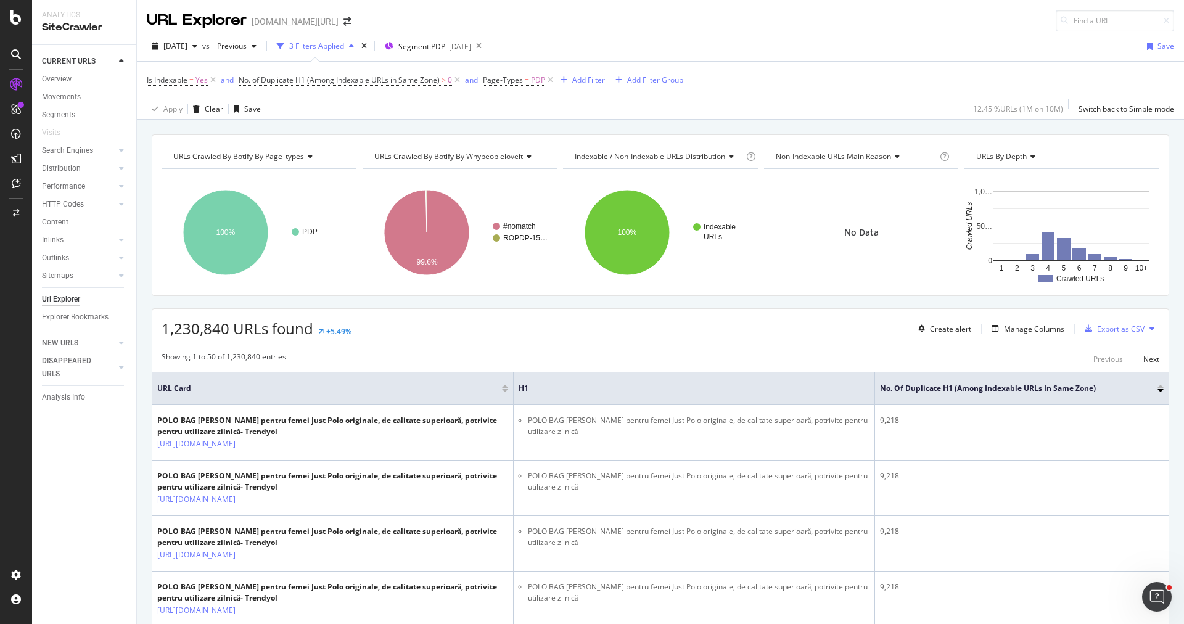
click at [250, 330] on span "1,230,840 URLs found" at bounding box center [238, 328] width 152 height 20
drag, startPoint x: 228, startPoint y: 324, endPoint x: 160, endPoint y: 324, distance: 68.5
click at [160, 324] on div "1,230,840 URLs found +5.49% Create alert Manage Columns Export as CSV" at bounding box center [660, 324] width 1016 height 30
click at [459, 331] on div "1,230,840 URLs found +5.49% Create alert Manage Columns Export as CSV" at bounding box center [660, 324] width 1016 height 30
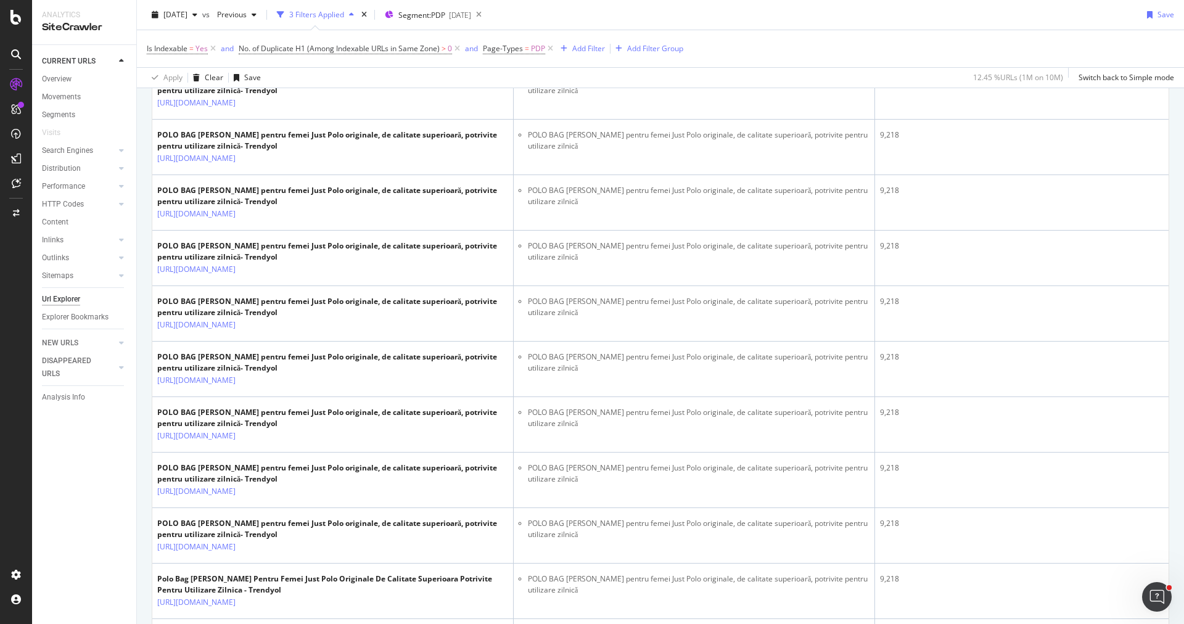
scroll to position [408, 0]
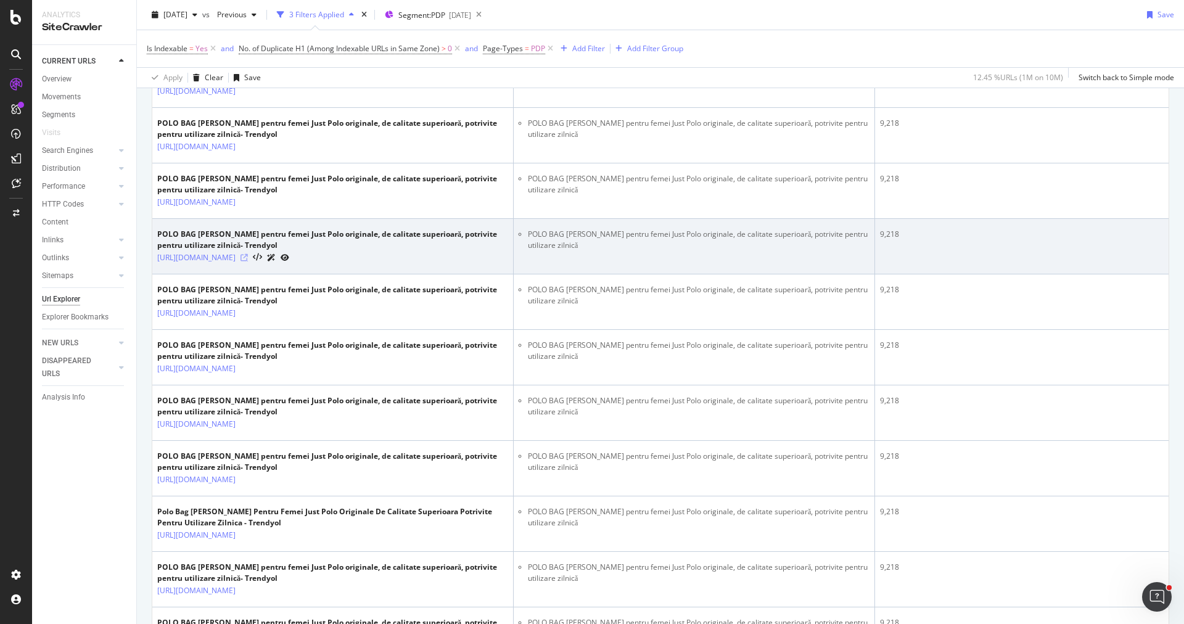
click at [248, 261] on icon at bounding box center [244, 257] width 7 height 7
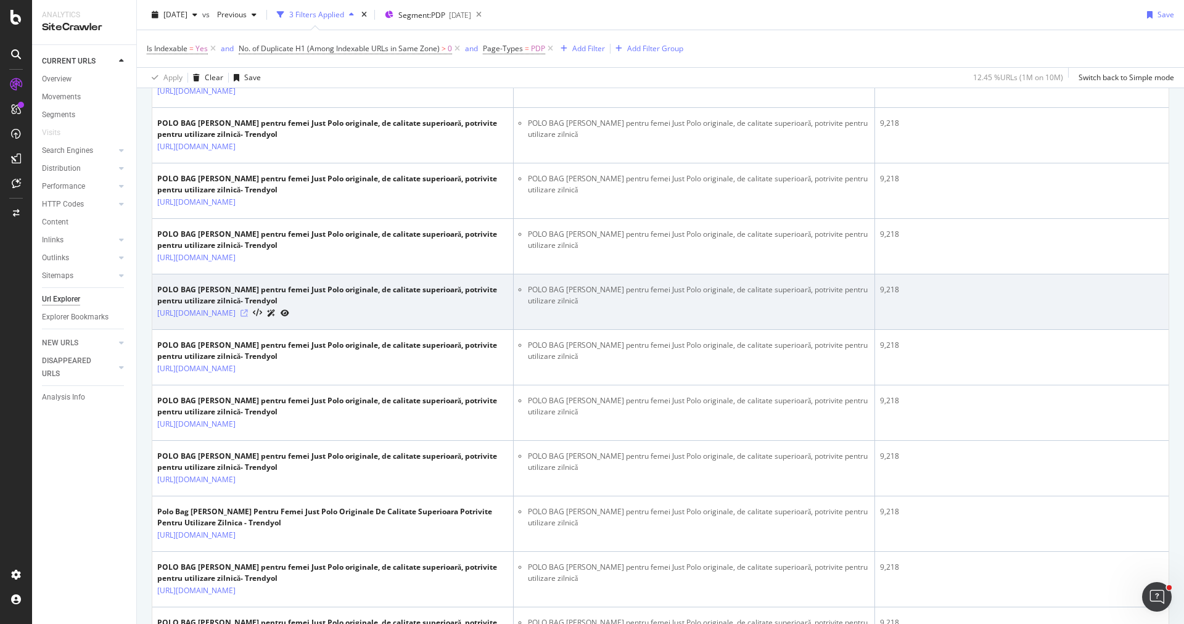
click at [248, 317] on icon at bounding box center [244, 313] width 7 height 7
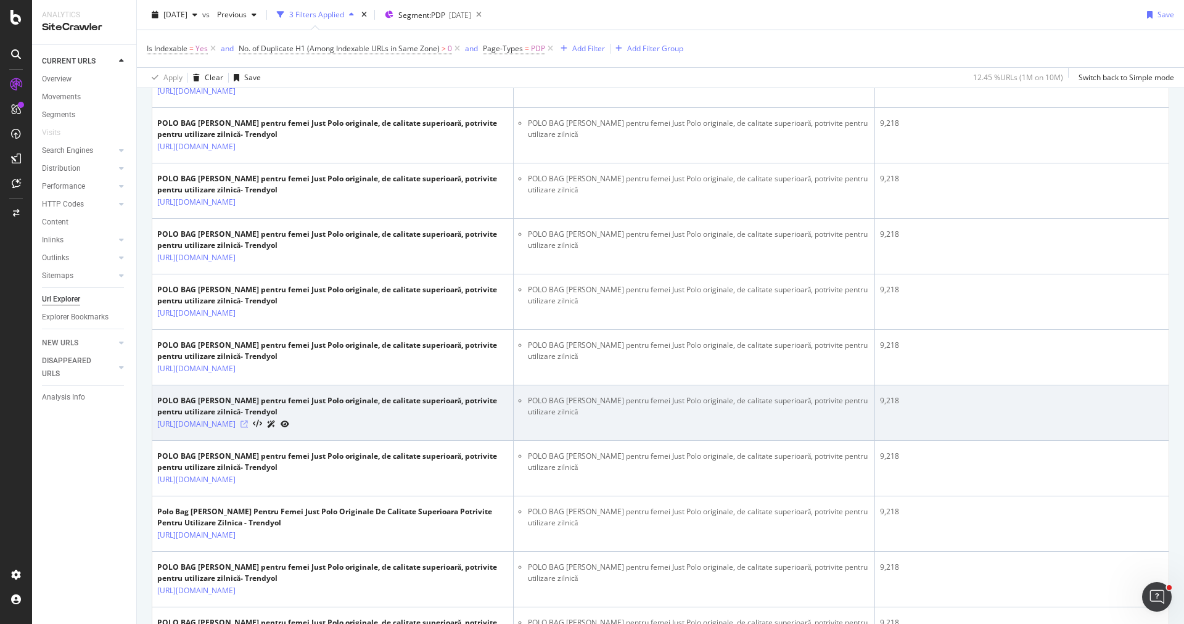
click at [248, 428] on icon at bounding box center [244, 424] width 7 height 7
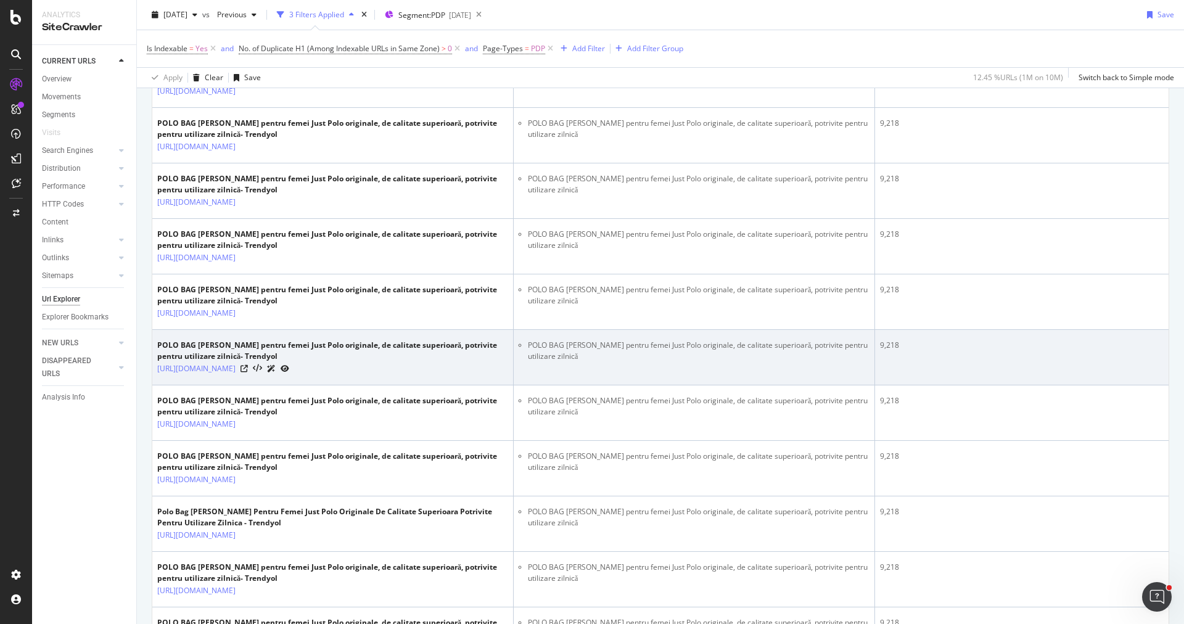
scroll to position [461, 0]
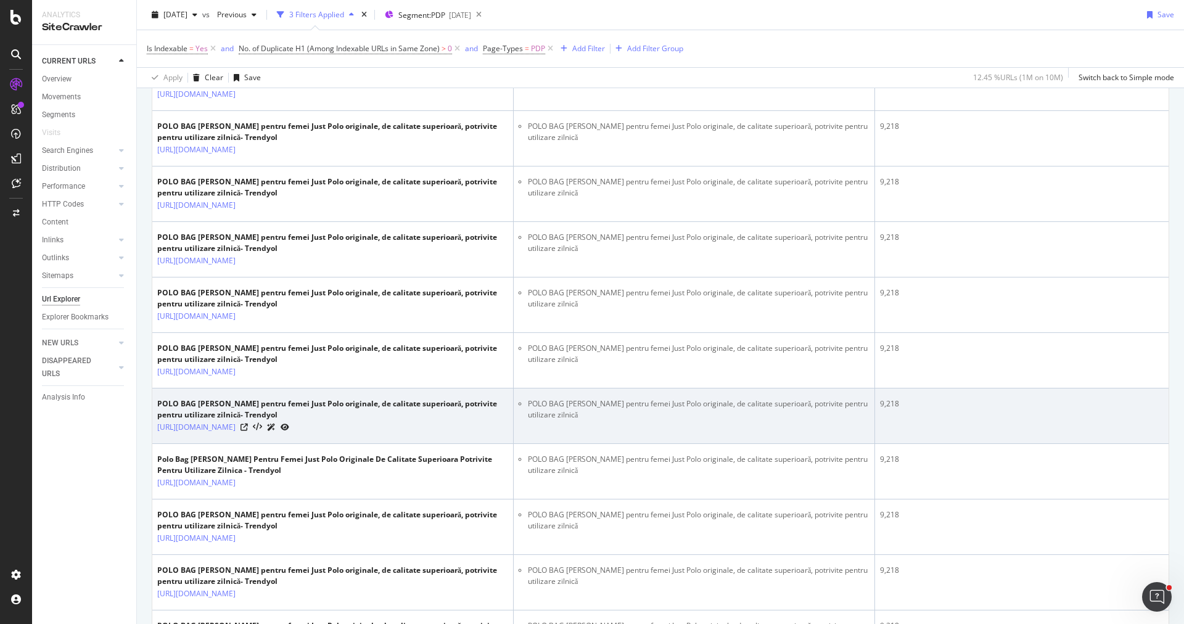
click at [459, 434] on div "https://www.trendyol.com/ro/polo-bag/genti-de-umar-pentru-femei-just-polo-origi…" at bounding box center [332, 427] width 351 height 13
click at [248, 431] on icon at bounding box center [244, 427] width 7 height 7
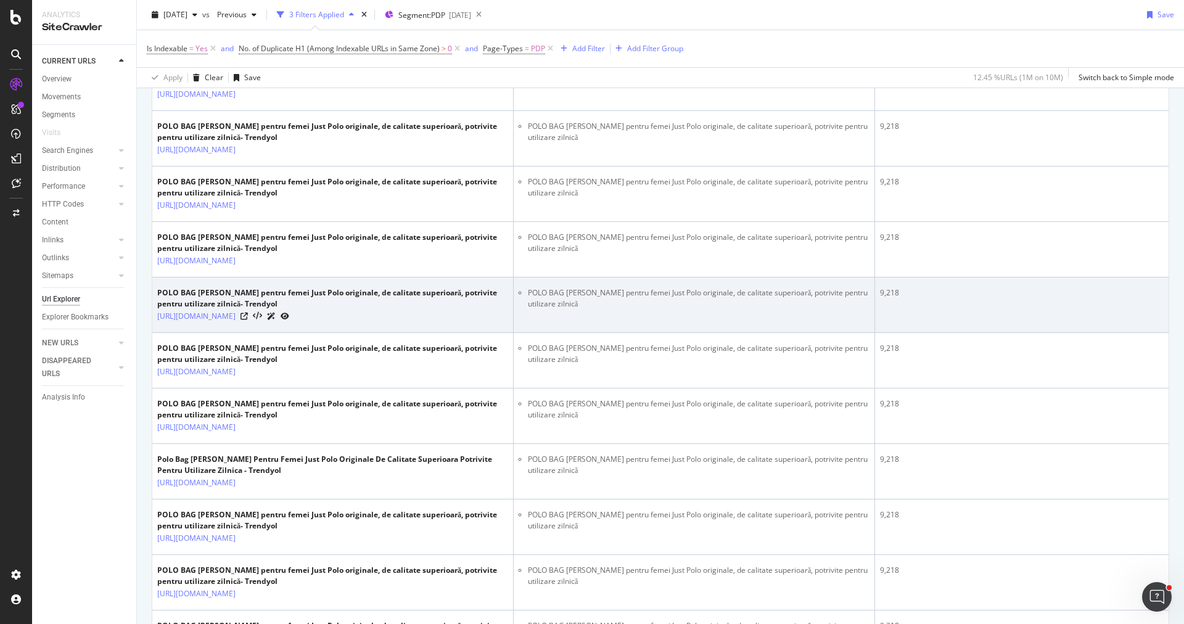
scroll to position [0, 0]
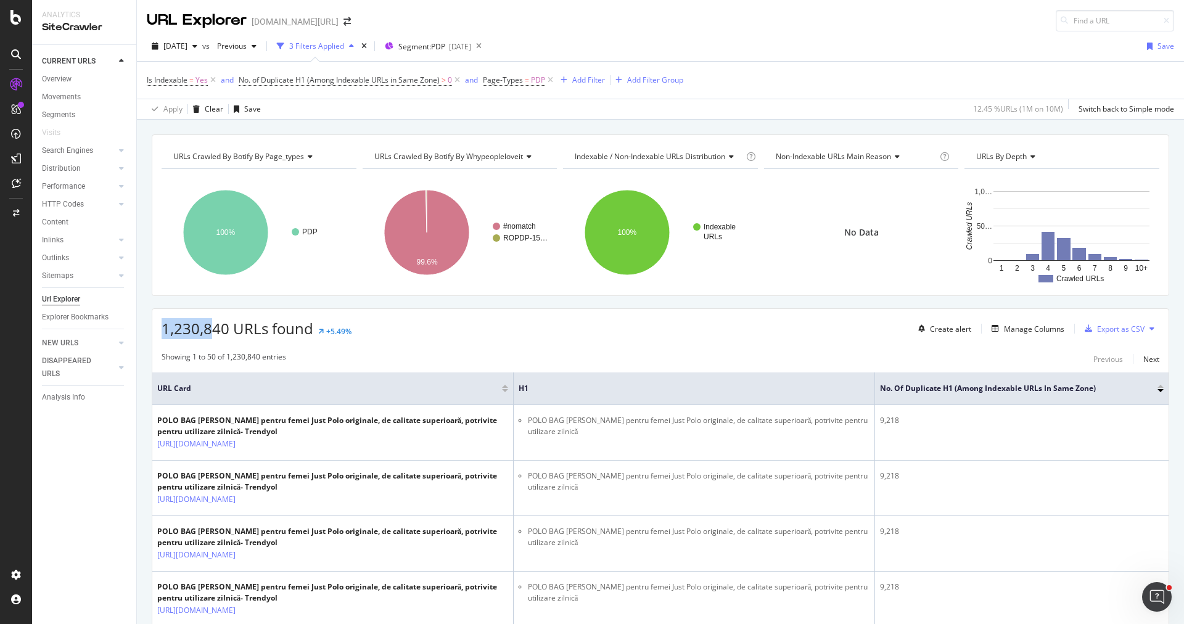
drag, startPoint x: 159, startPoint y: 326, endPoint x: 210, endPoint y: 326, distance: 51.2
click at [210, 326] on div "1,230,840 URLs found +5.49% Create alert Manage Columns Export as CSV" at bounding box center [660, 324] width 1016 height 30
click at [224, 326] on span "1,230,840 URLs found" at bounding box center [238, 328] width 152 height 20
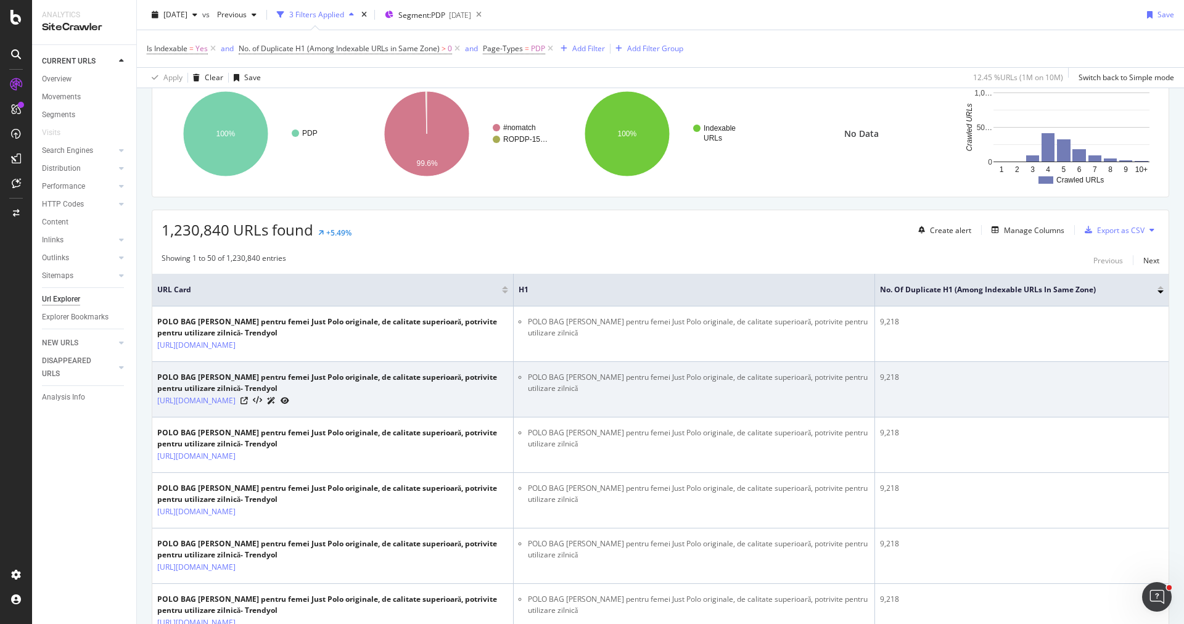
scroll to position [120, 0]
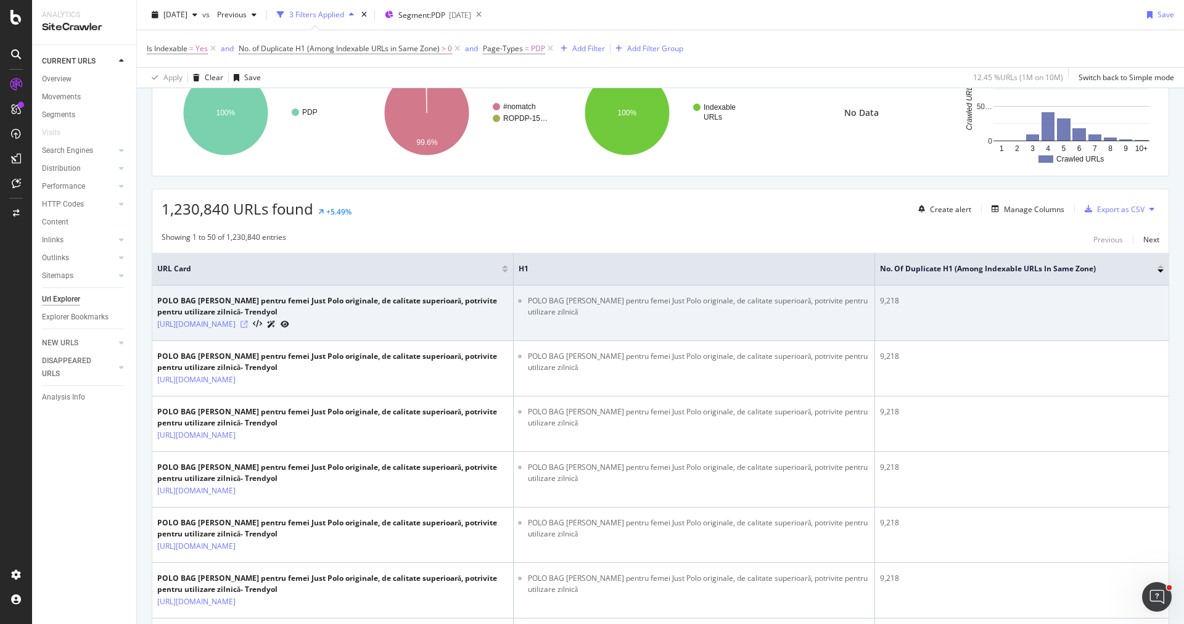
click at [248, 326] on icon at bounding box center [244, 324] width 7 height 7
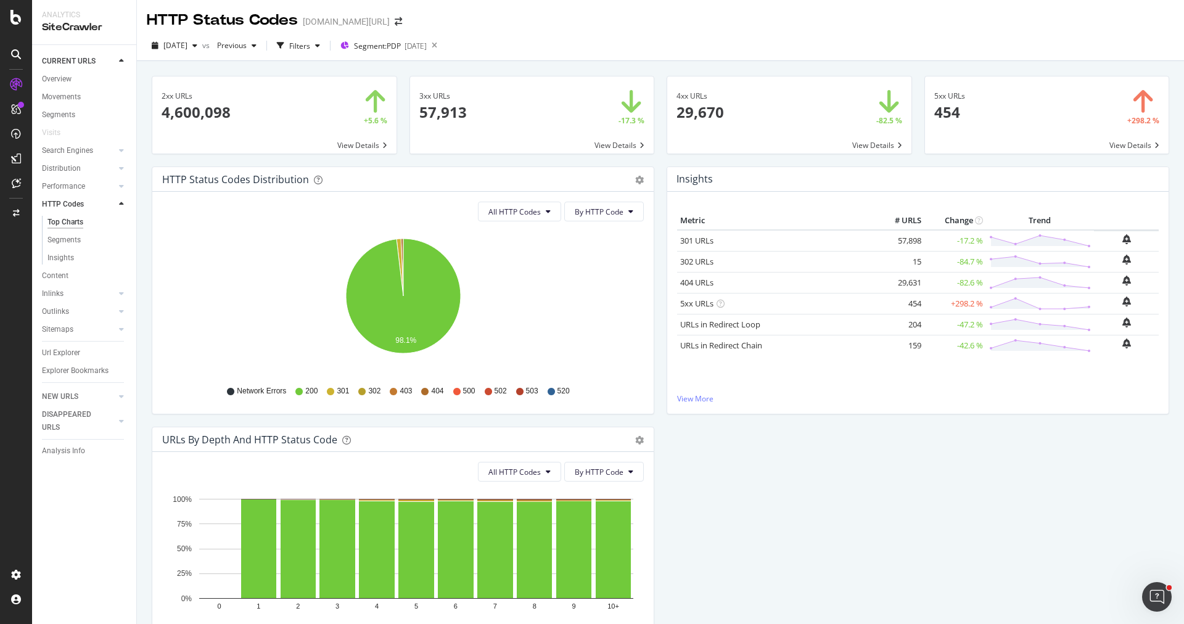
click at [1100, 23] on div "HTTP Status Codes [DOMAIN_NAME][URL]" at bounding box center [660, 15] width 1047 height 31
